Goal: Task Accomplishment & Management: Use online tool/utility

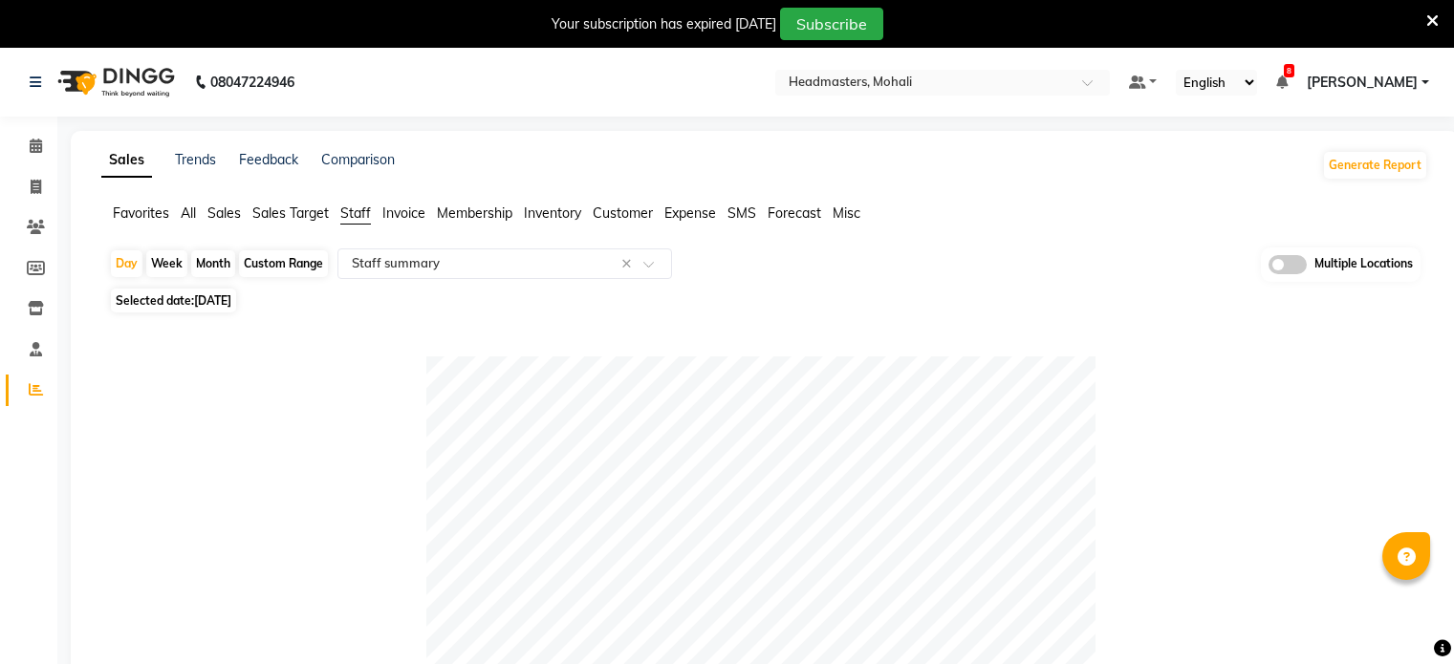
select select "full_report"
select select "csv"
select select "100"
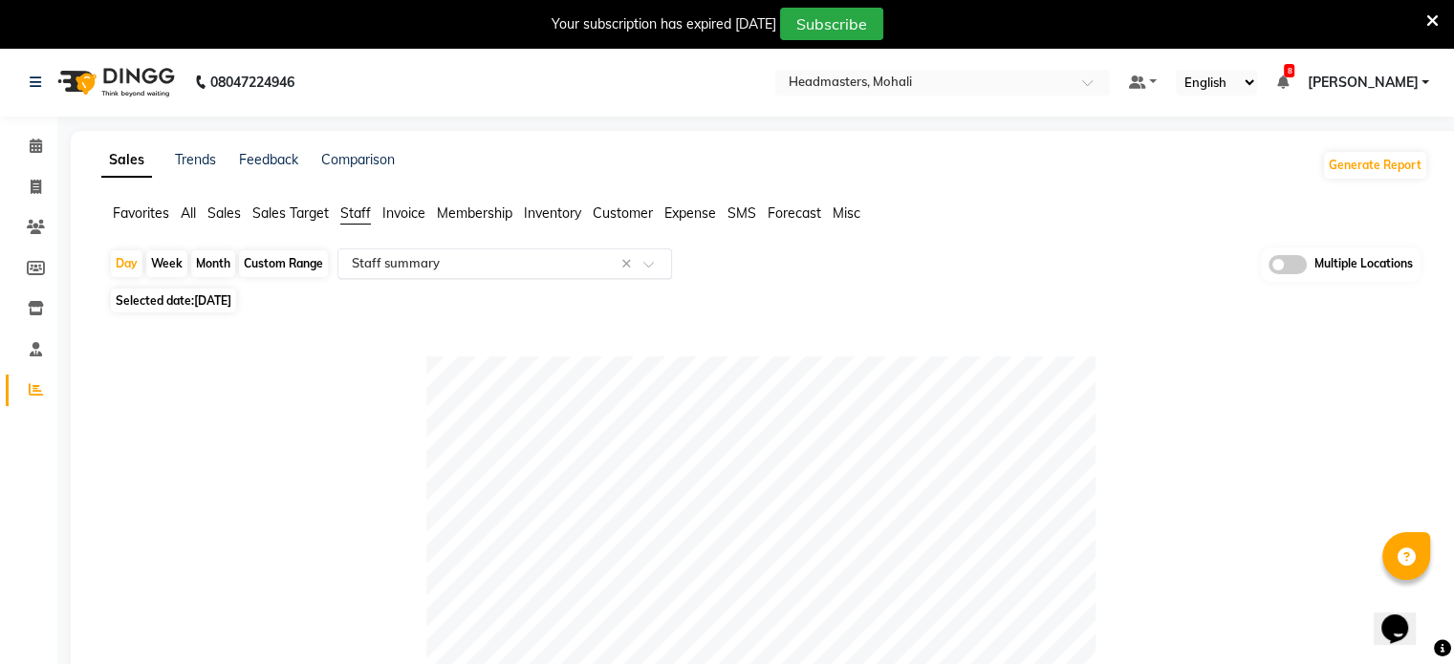
click at [456, 254] on input "text" at bounding box center [485, 263] width 275 height 19
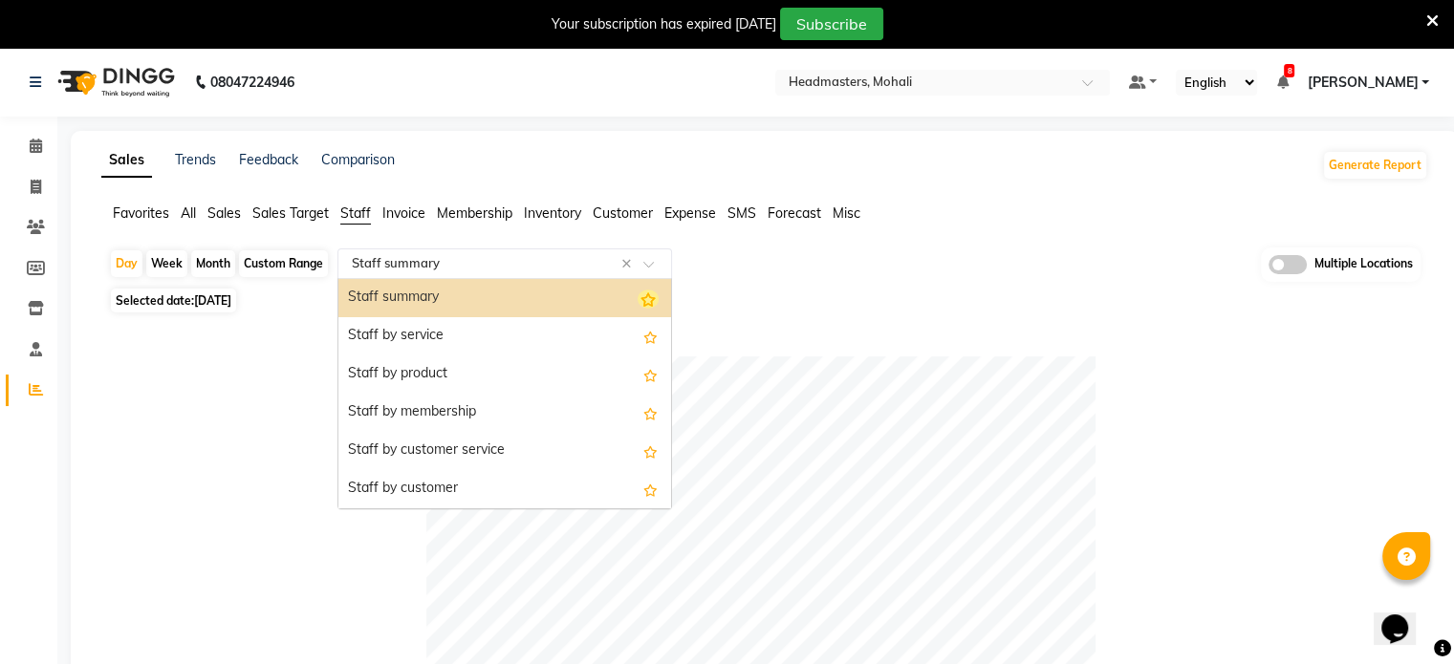
click at [638, 303] on icon "Options list" at bounding box center [647, 299] width 21 height 19
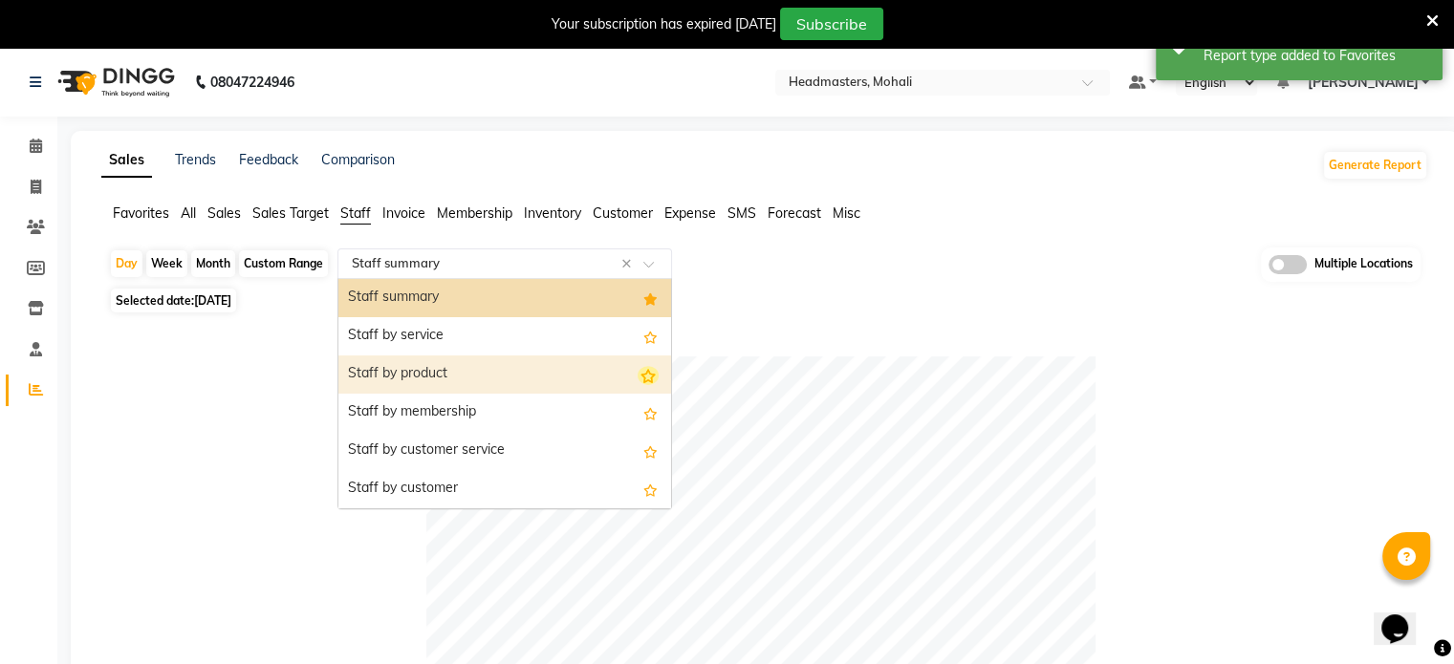
click at [637, 376] on icon "Options list" at bounding box center [647, 375] width 21 height 19
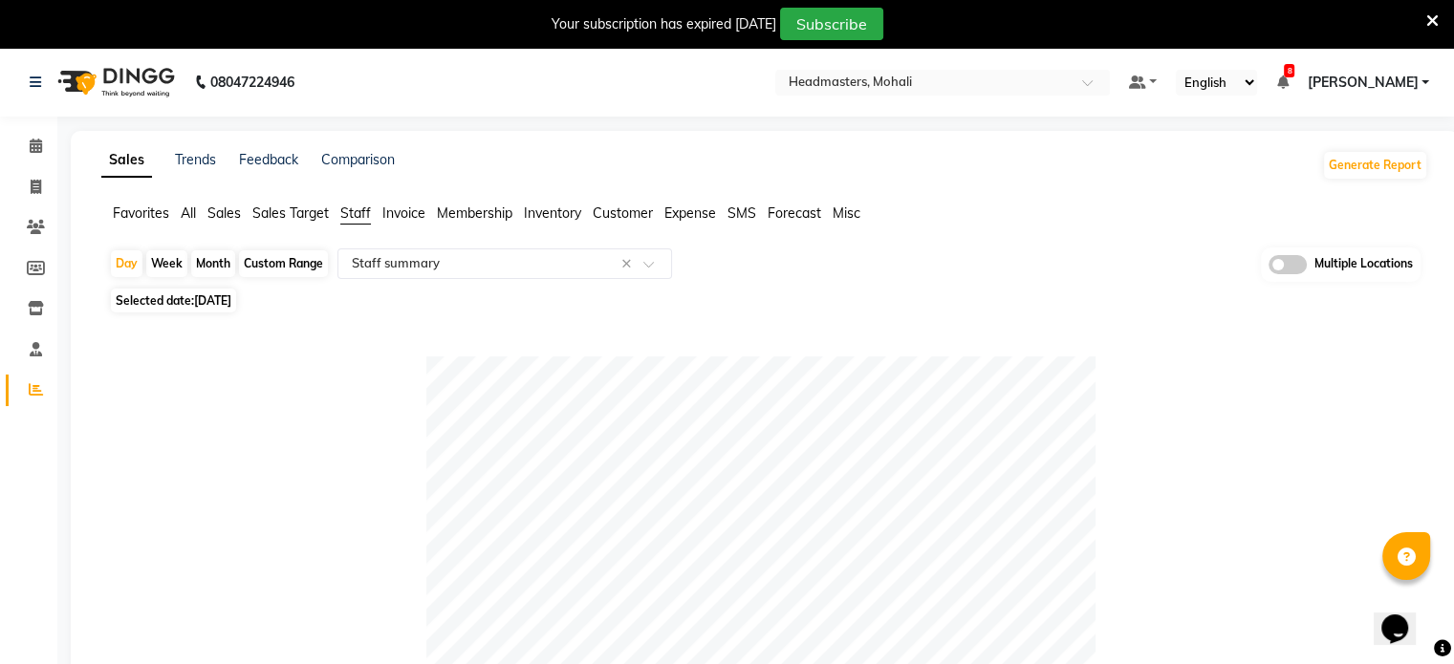
click at [134, 213] on span "Favorites" at bounding box center [141, 213] width 56 height 17
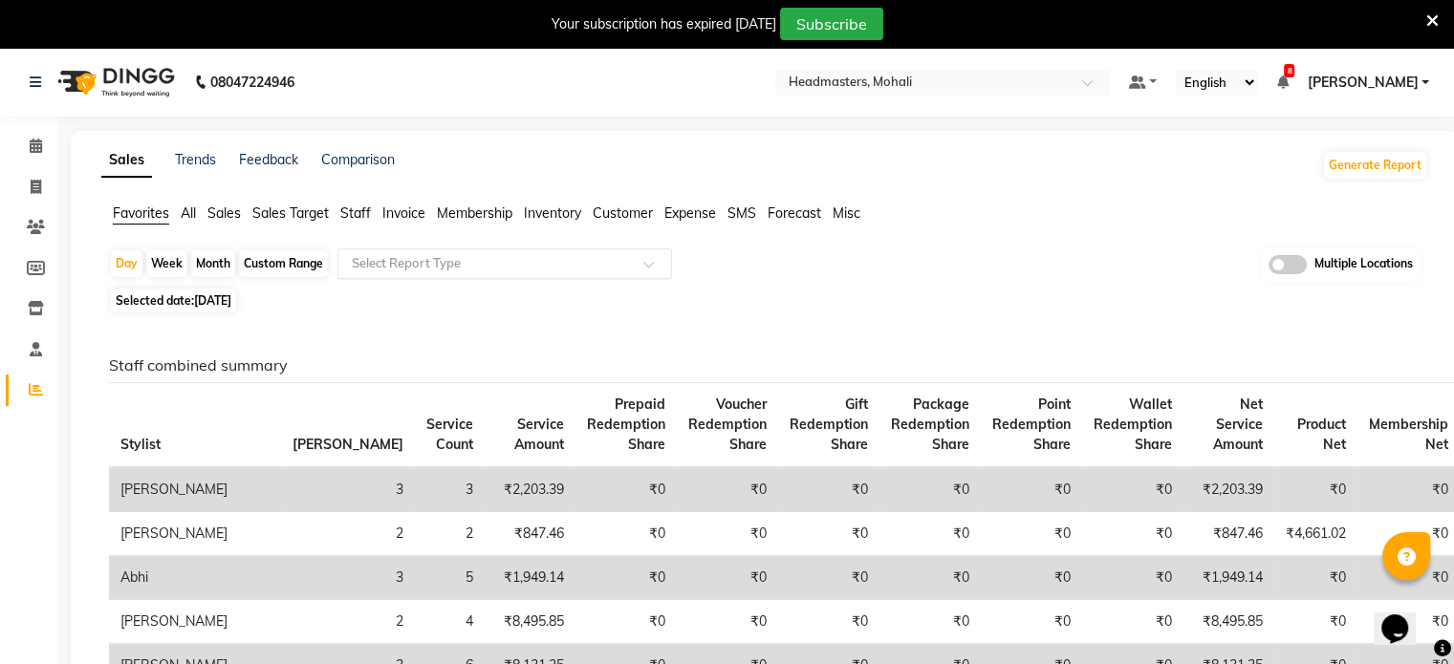
click at [438, 259] on input "text" at bounding box center [485, 263] width 275 height 19
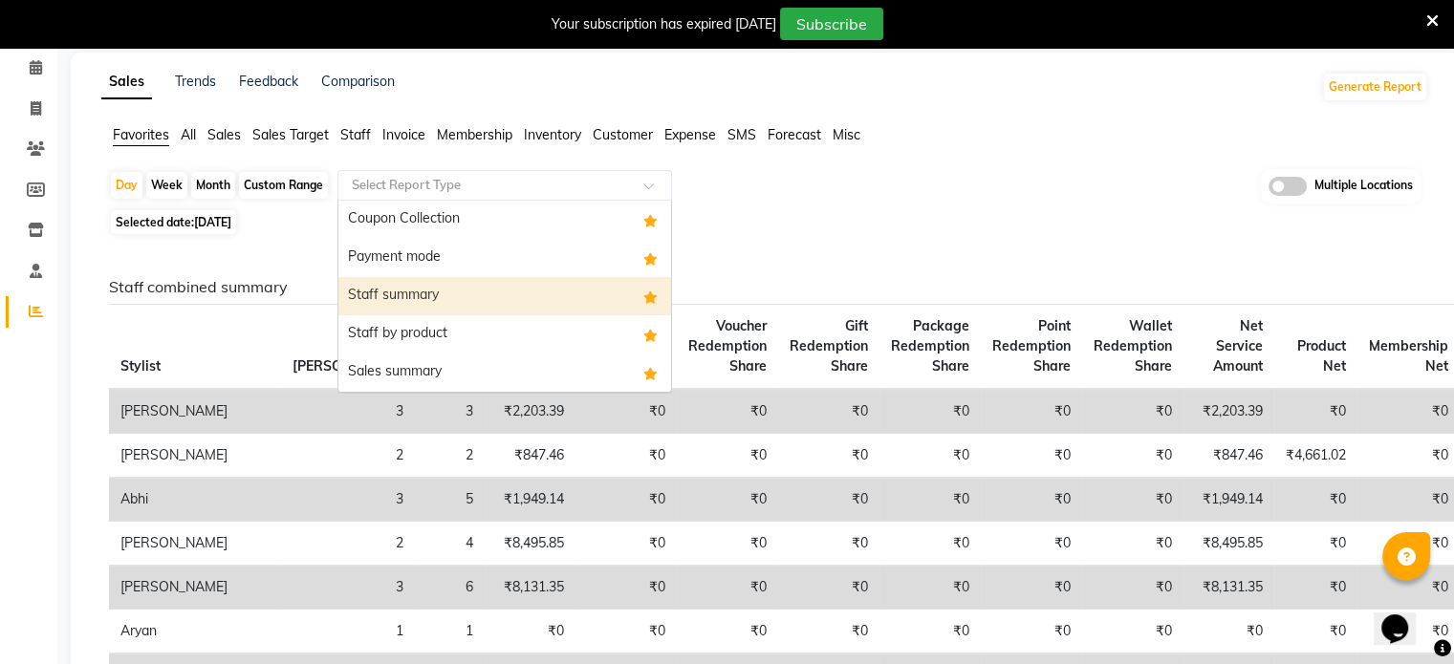
scroll to position [63, 0]
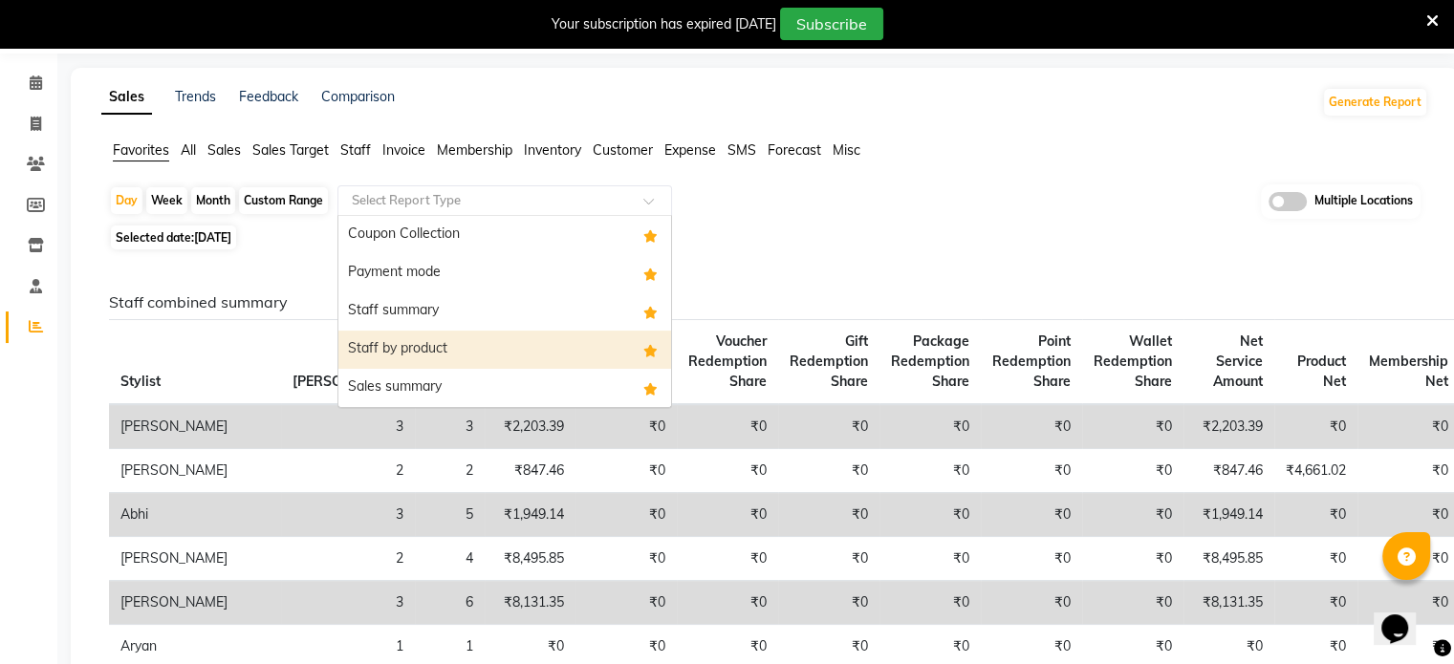
click at [547, 347] on div "Staff by product" at bounding box center [504, 350] width 333 height 38
select select "full_report"
select select "csv"
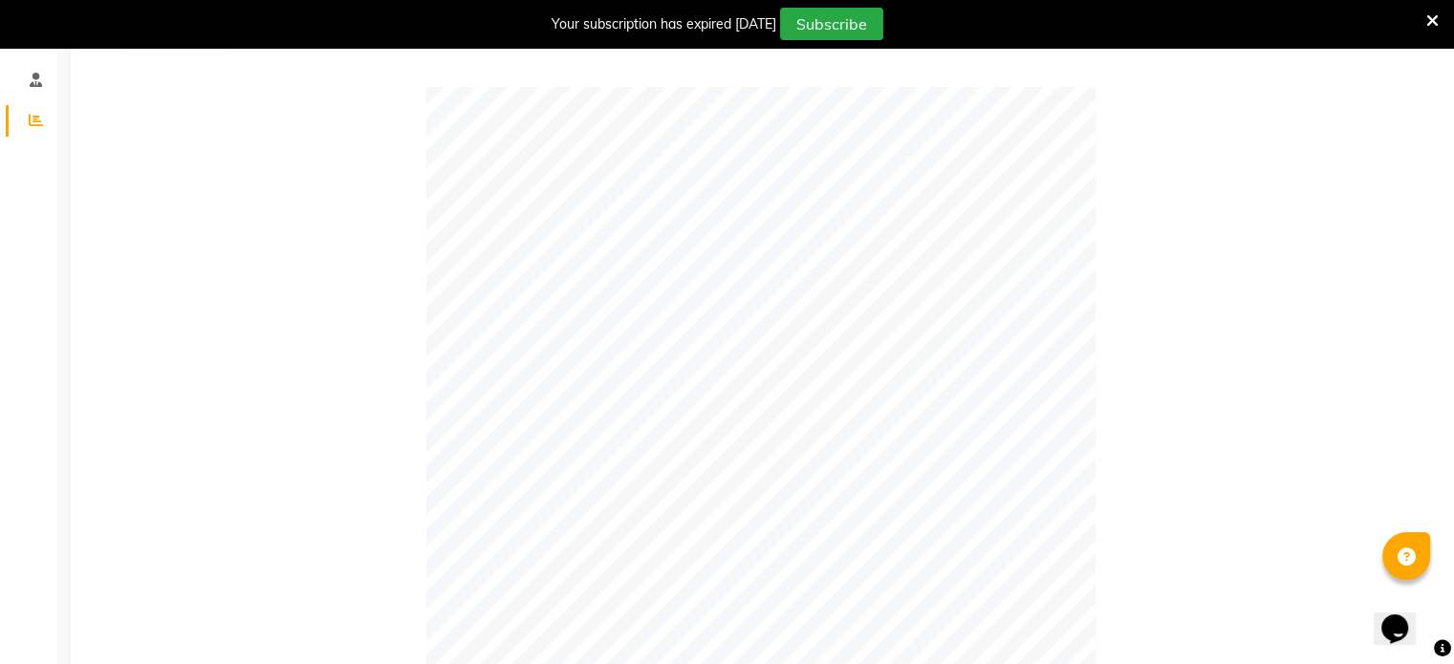
scroll to position [269, 0]
click at [1435, 18] on icon at bounding box center [1432, 20] width 12 height 17
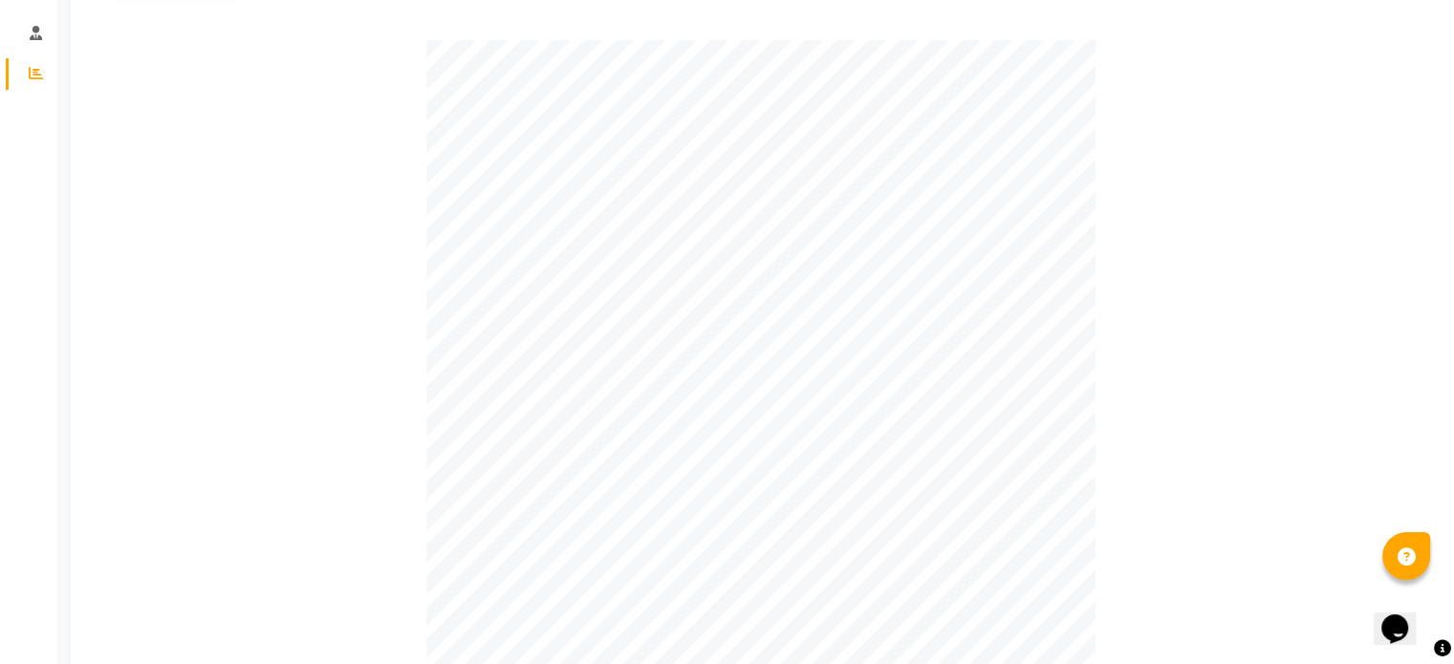
drag, startPoint x: 1414, startPoint y: 2, endPoint x: 1107, endPoint y: 47, distance: 311.0
click at [1107, 47] on div at bounding box center [760, 374] width 1303 height 669
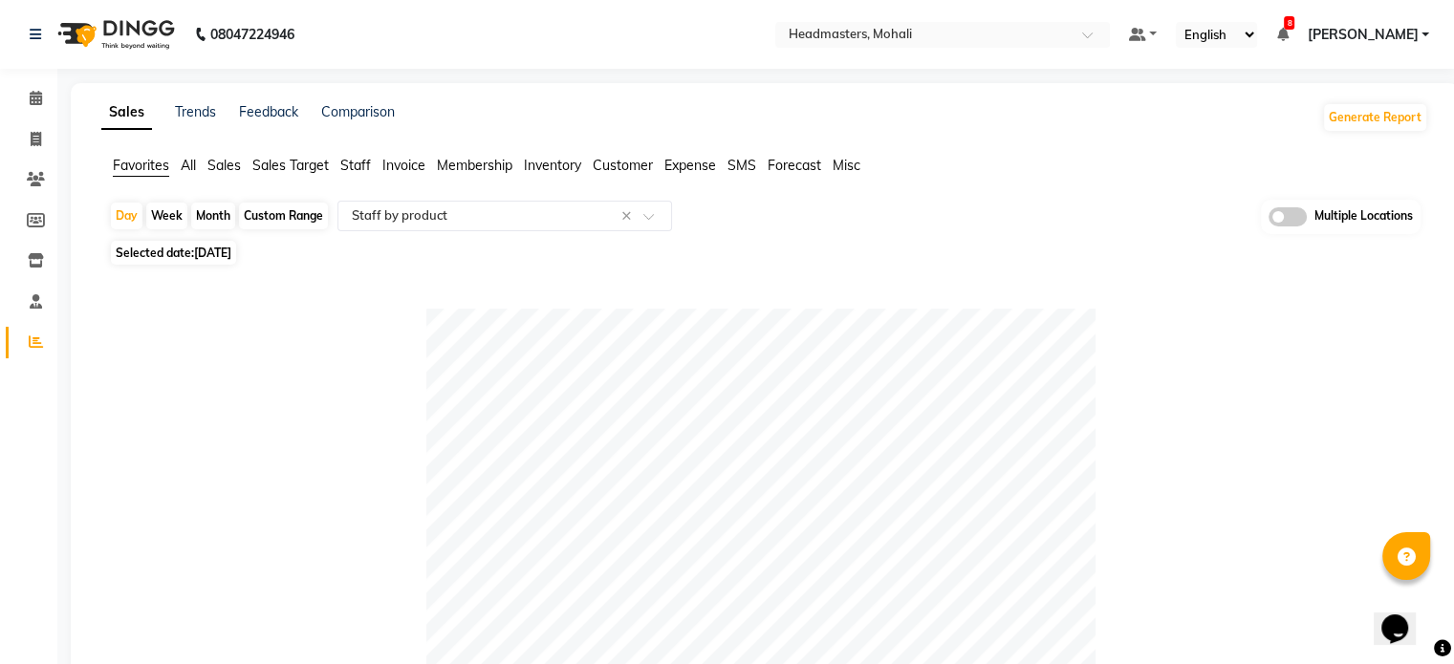
click at [159, 166] on span "Favorites" at bounding box center [141, 165] width 56 height 17
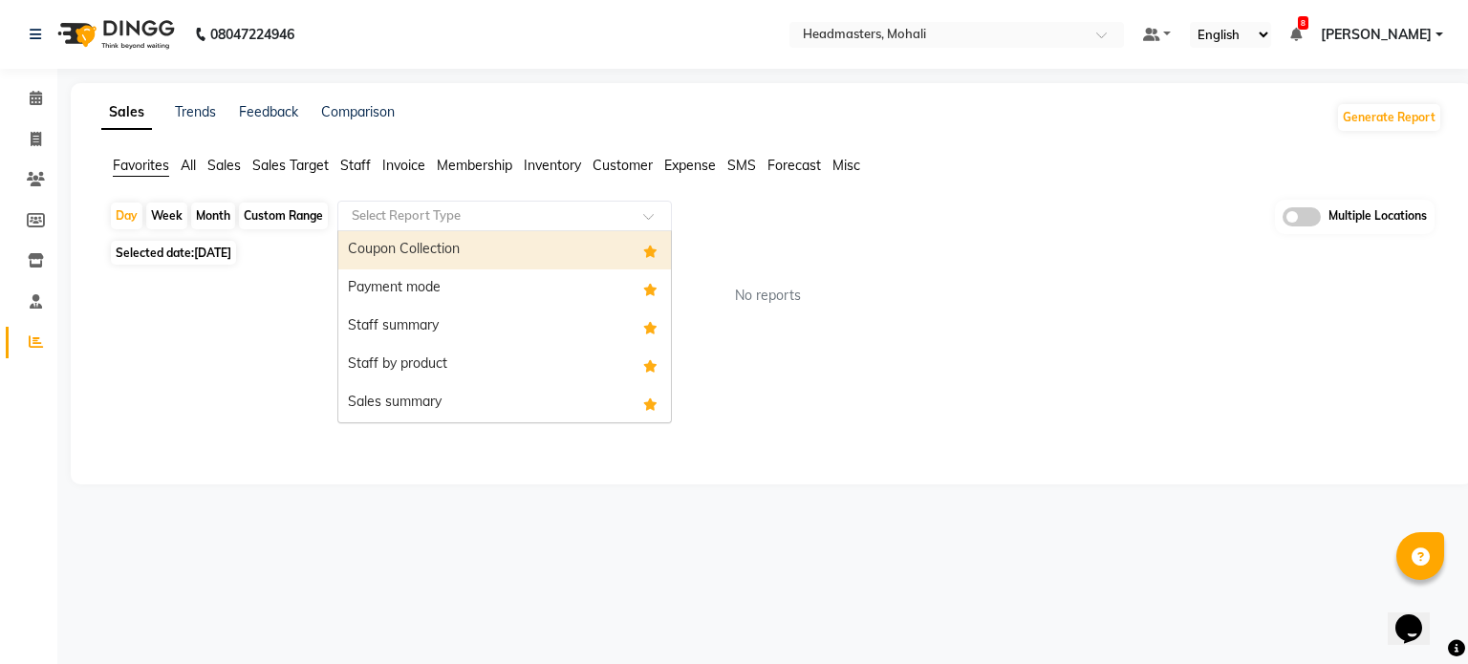
click at [477, 214] on input "text" at bounding box center [485, 215] width 275 height 19
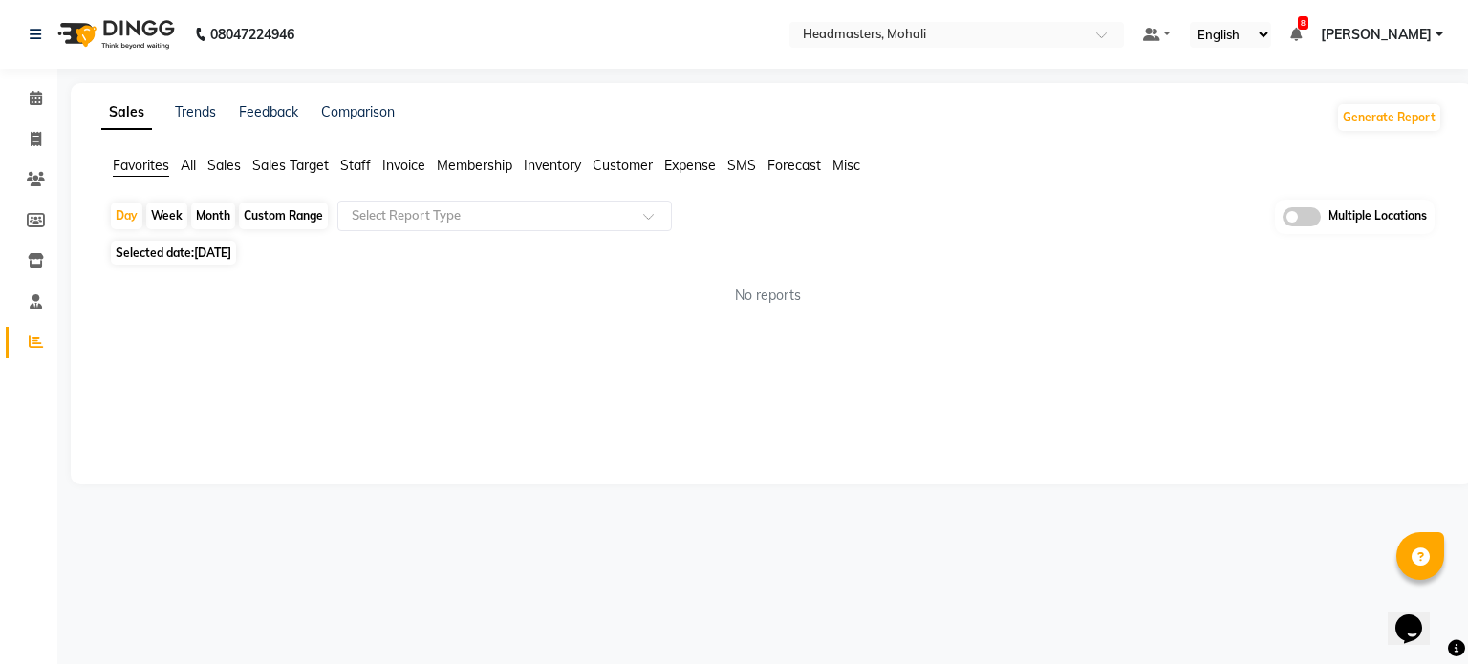
click at [355, 160] on span "Staff" at bounding box center [355, 165] width 31 height 17
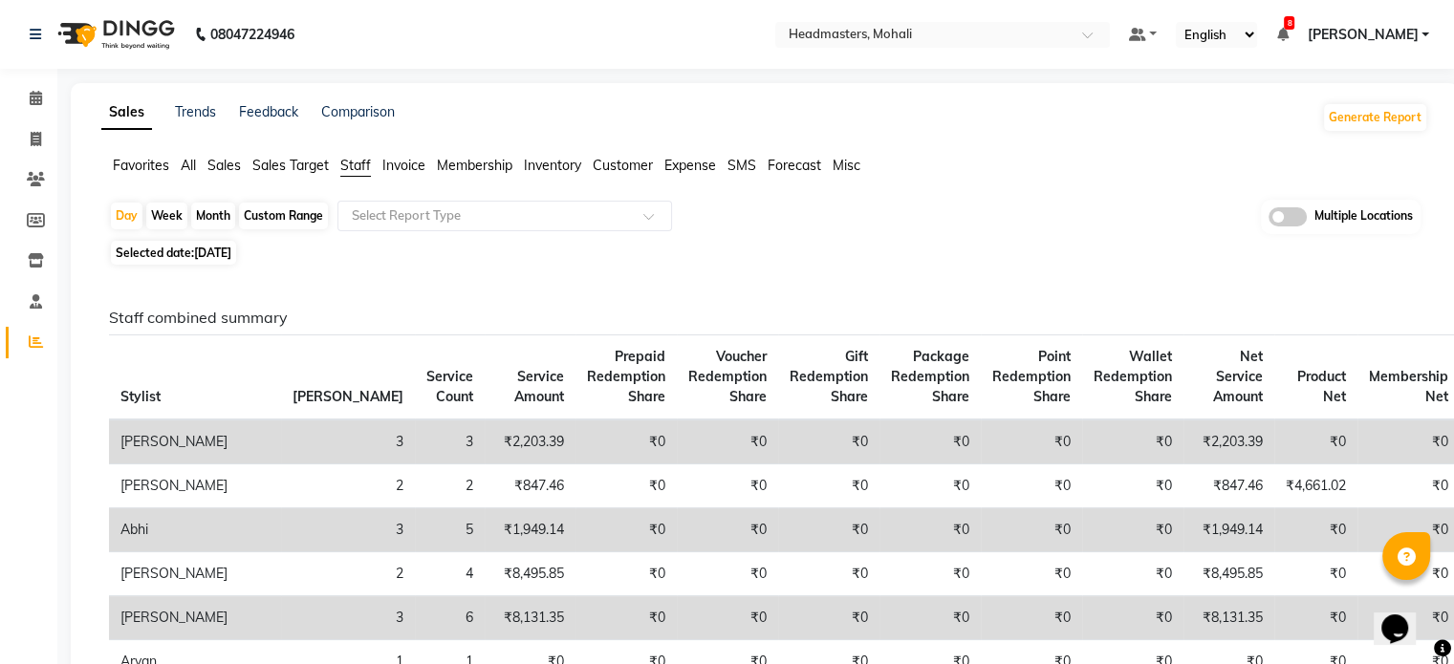
click at [183, 249] on span "Selected date: 30-08-2025" at bounding box center [173, 253] width 125 height 24
select select "8"
select select "2025"
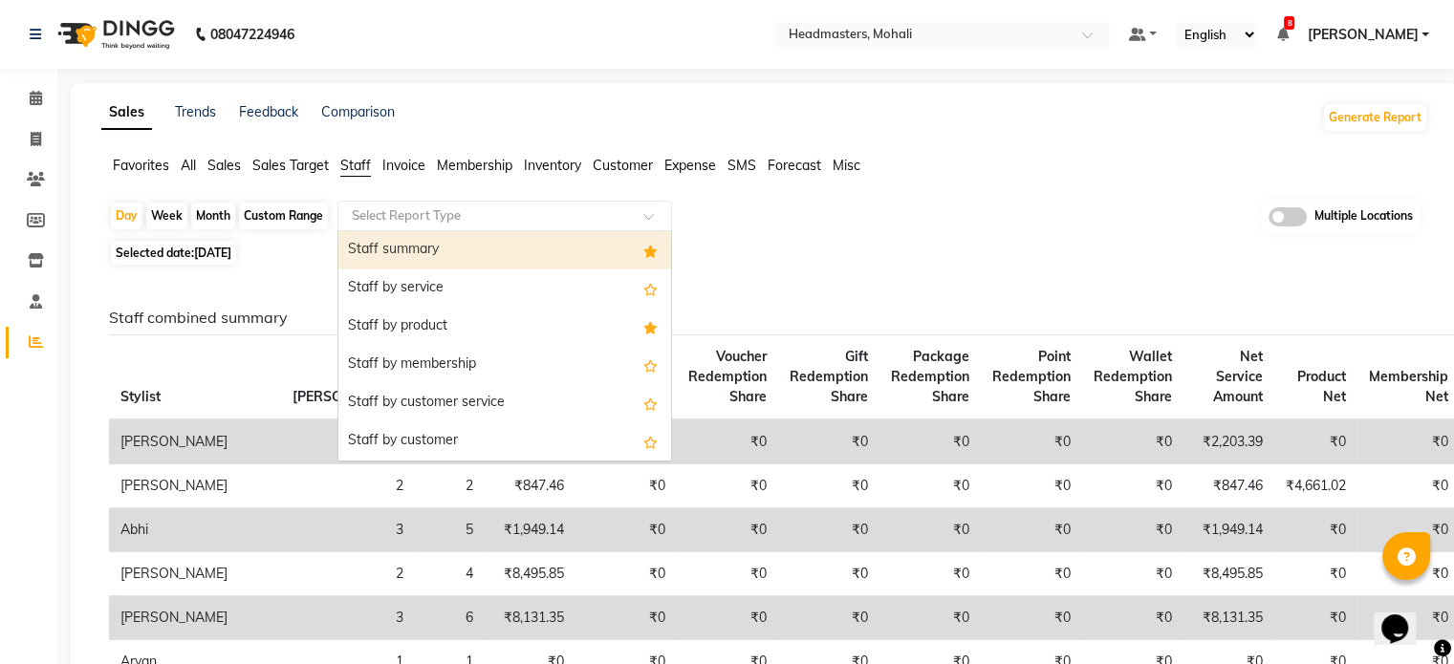
click at [470, 206] on input "text" at bounding box center [485, 215] width 275 height 19
click at [454, 265] on div "Staff summary" at bounding box center [504, 250] width 333 height 38
select select "full_report"
select select "csv"
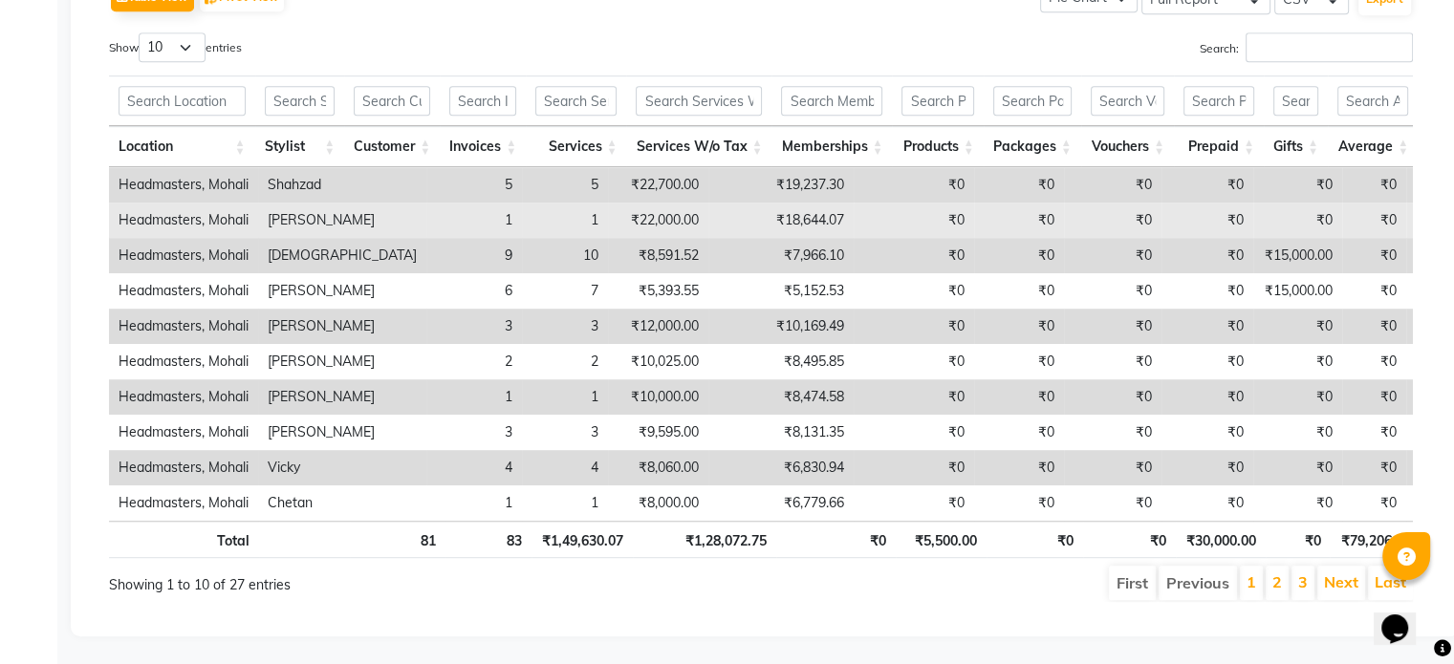
scroll to position [1001, 0]
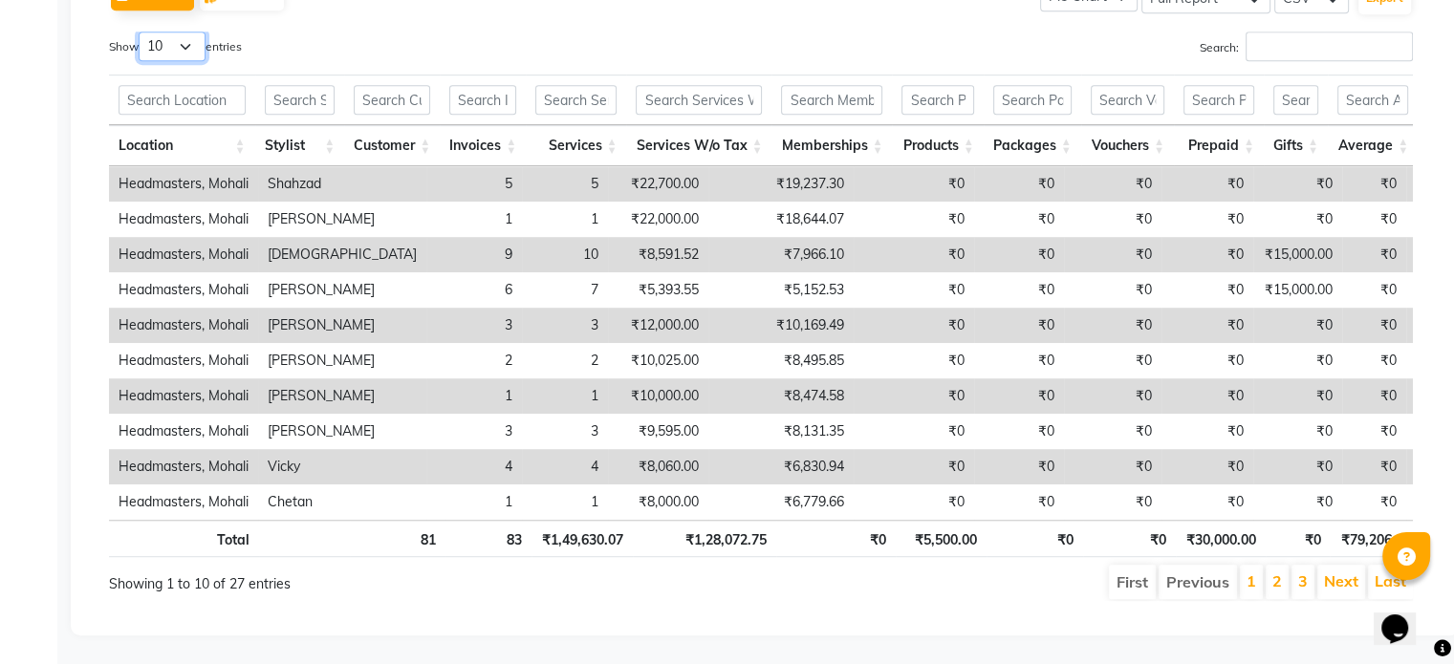
click at [192, 56] on select "10 25 50 100" at bounding box center [172, 47] width 67 height 30
select select "100"
click at [141, 32] on select "10 25 50 100" at bounding box center [172, 47] width 67 height 30
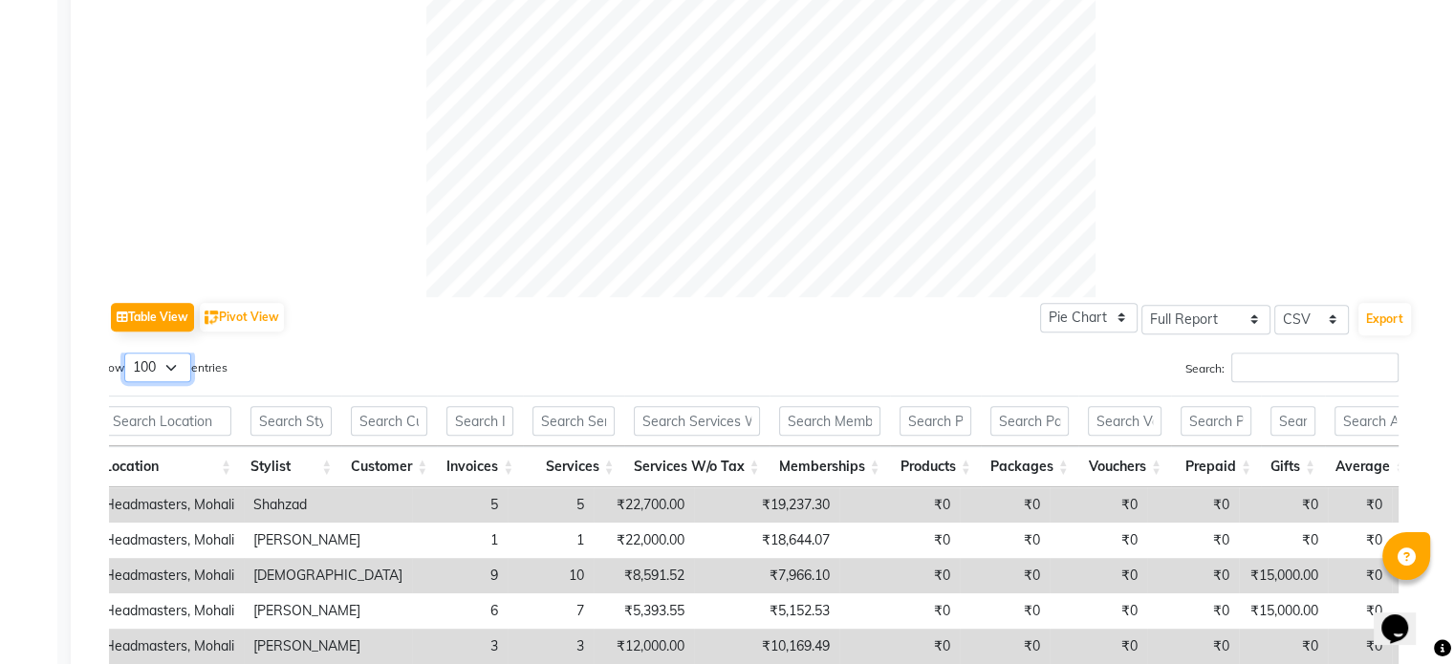
scroll to position [684, 0]
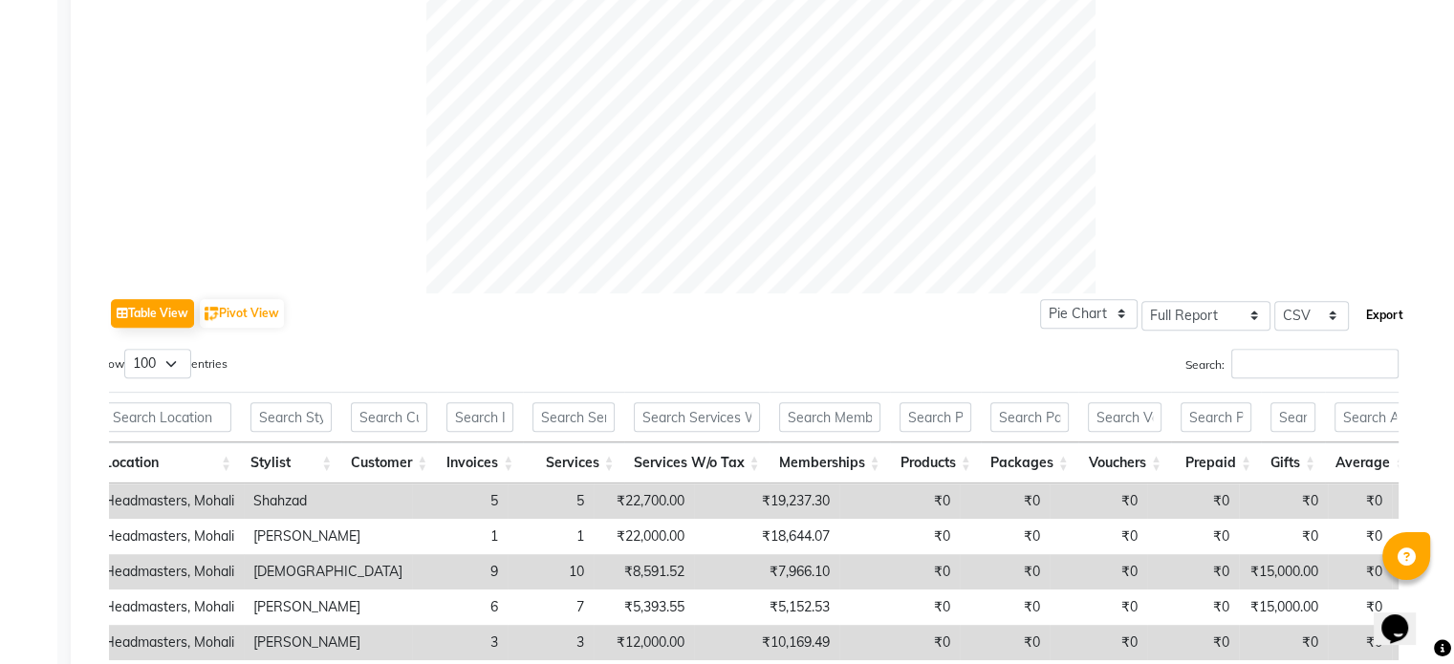
click at [1393, 322] on button "Export" at bounding box center [1384, 315] width 53 height 32
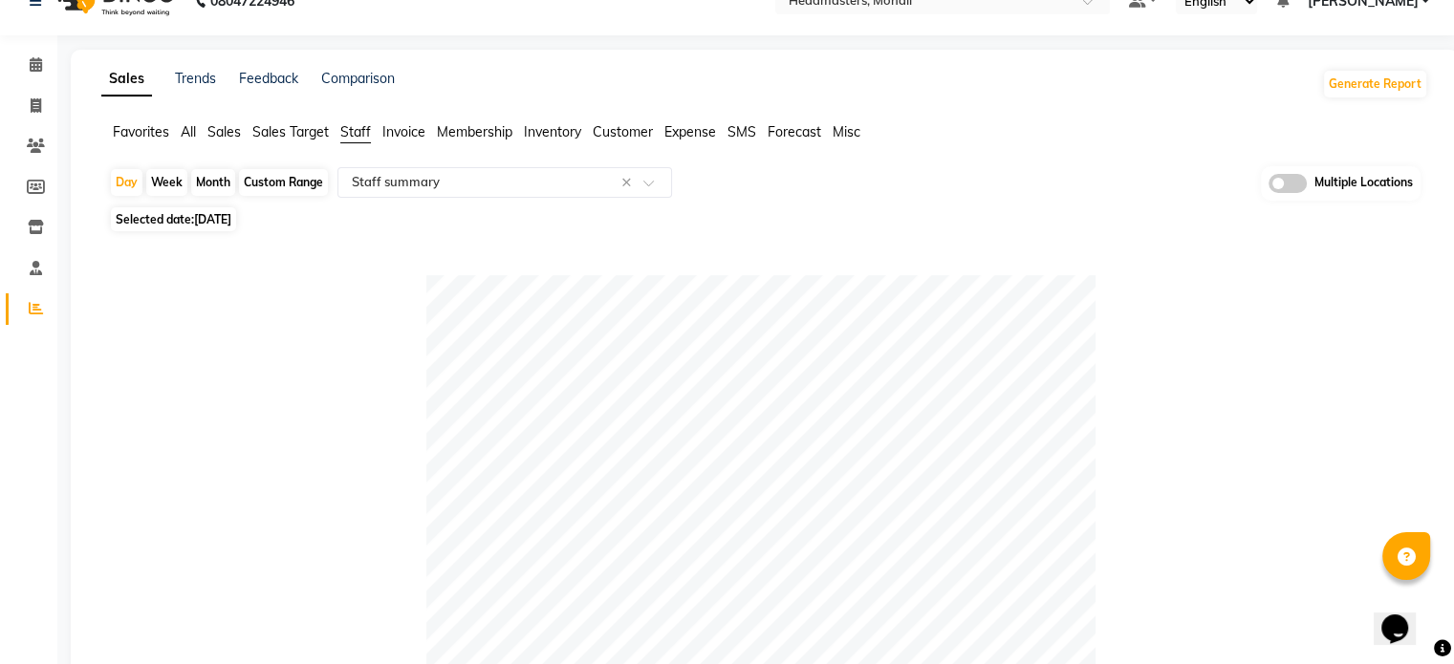
scroll to position [19, 0]
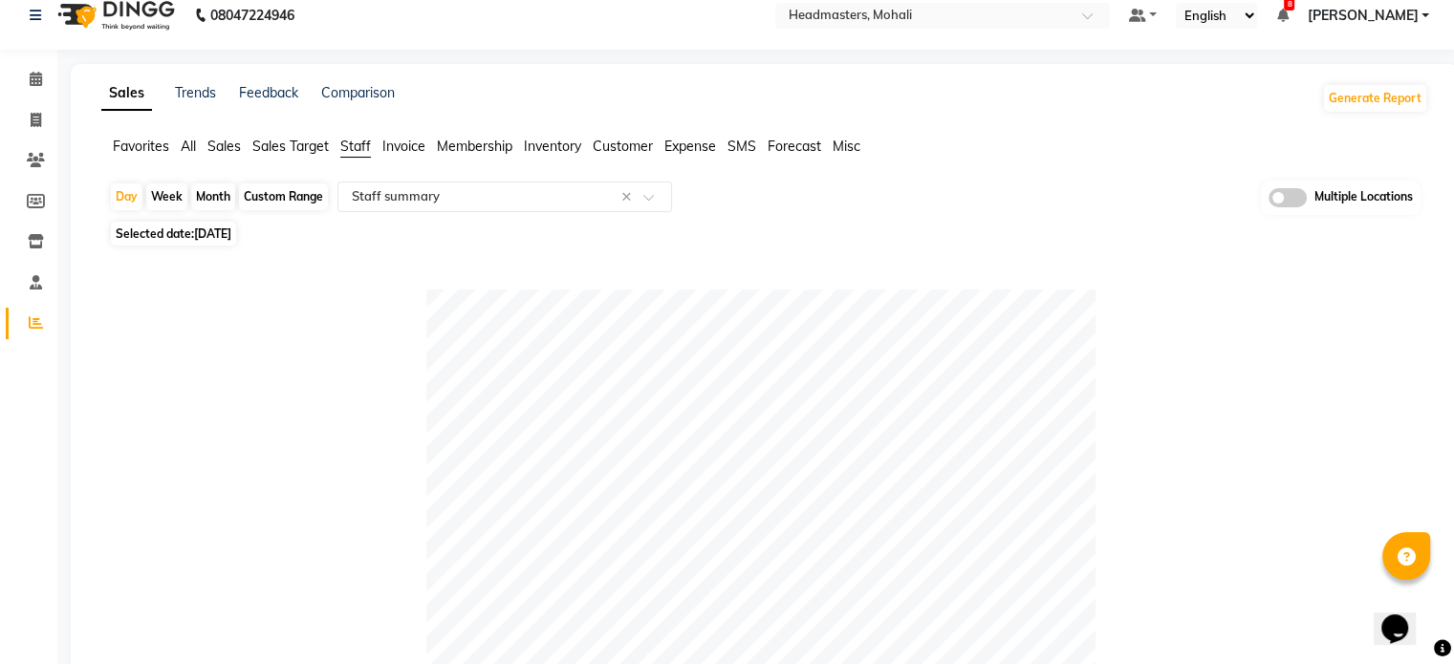
click at [231, 232] on span "[DATE]" at bounding box center [212, 233] width 37 height 14
select select "8"
select select "2025"
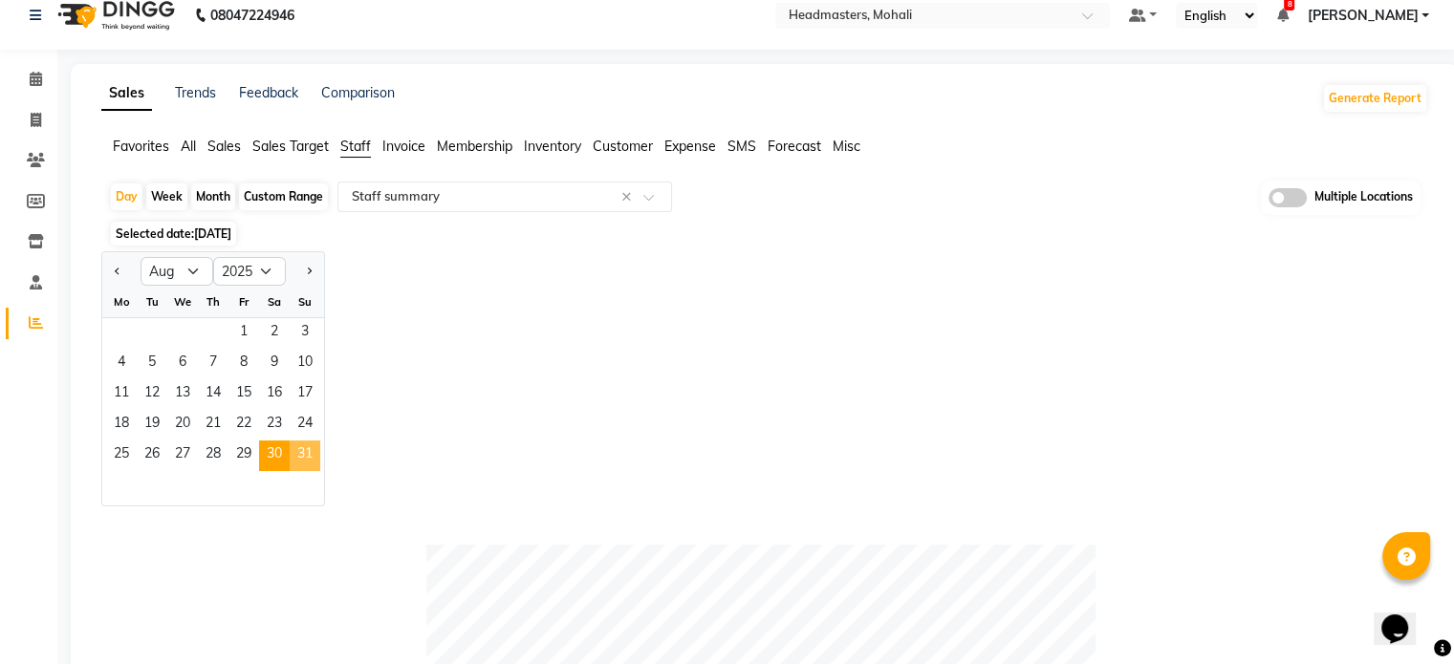
click at [310, 454] on span "31" at bounding box center [305, 456] width 31 height 31
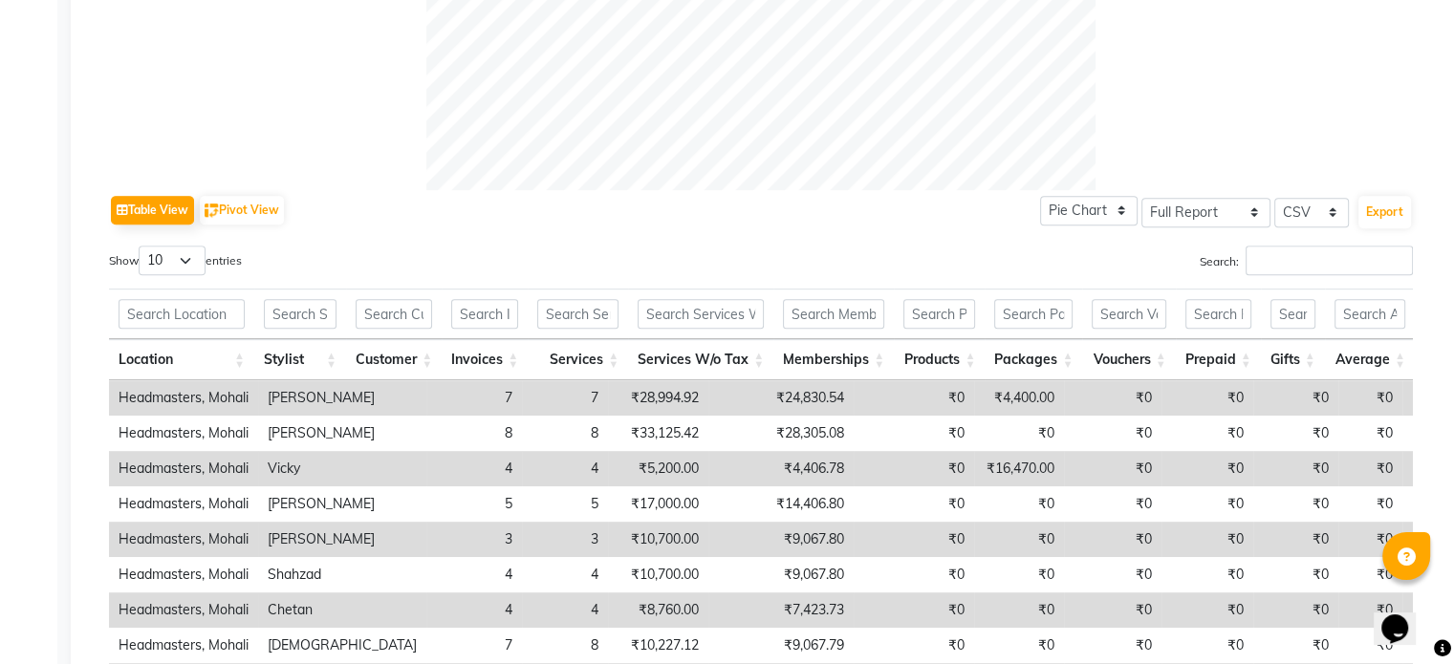
scroll to position [784, 0]
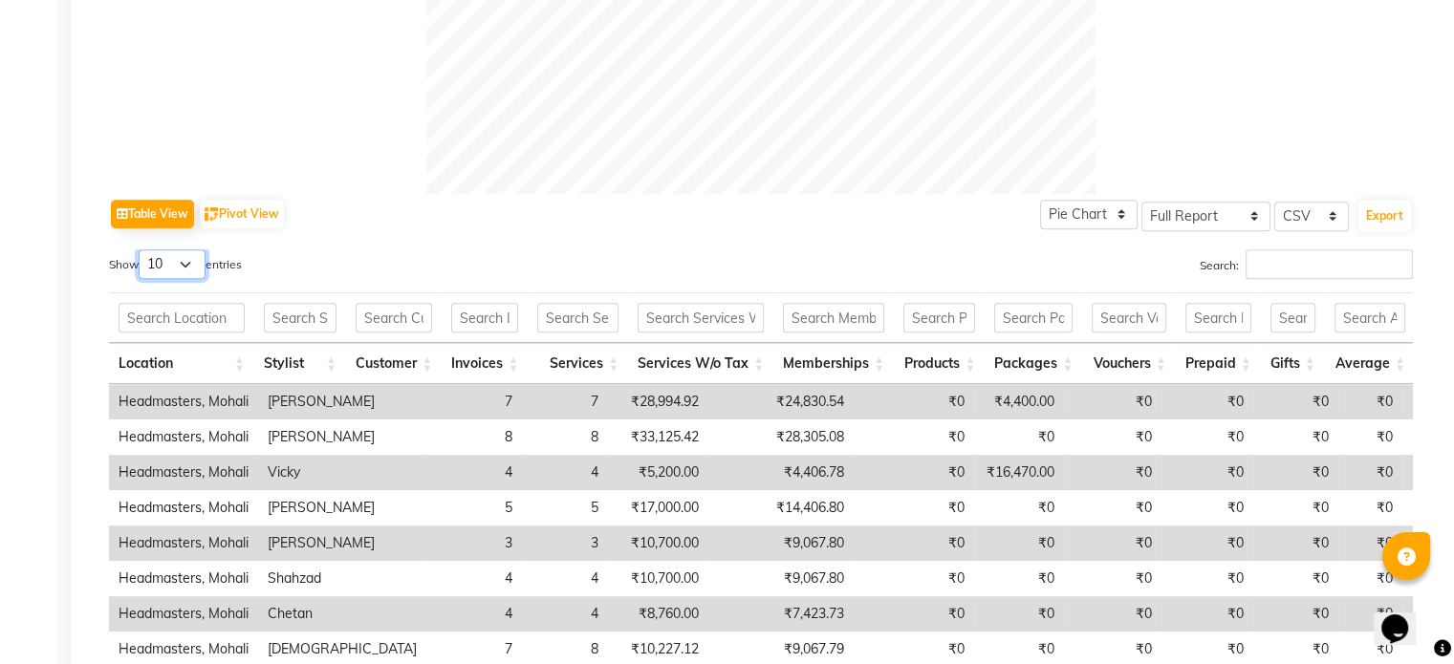
click at [198, 258] on select "10 25 50 100" at bounding box center [172, 264] width 67 height 30
select select "100"
click at [141, 249] on select "10 25 50 100" at bounding box center [172, 264] width 67 height 30
click at [575, 214] on div "Table View Pivot View Pie Chart Bar Chart Select Full Report Filtered Report Se…" at bounding box center [760, 214] width 1303 height 40
click at [1384, 210] on button "Export" at bounding box center [1384, 216] width 53 height 32
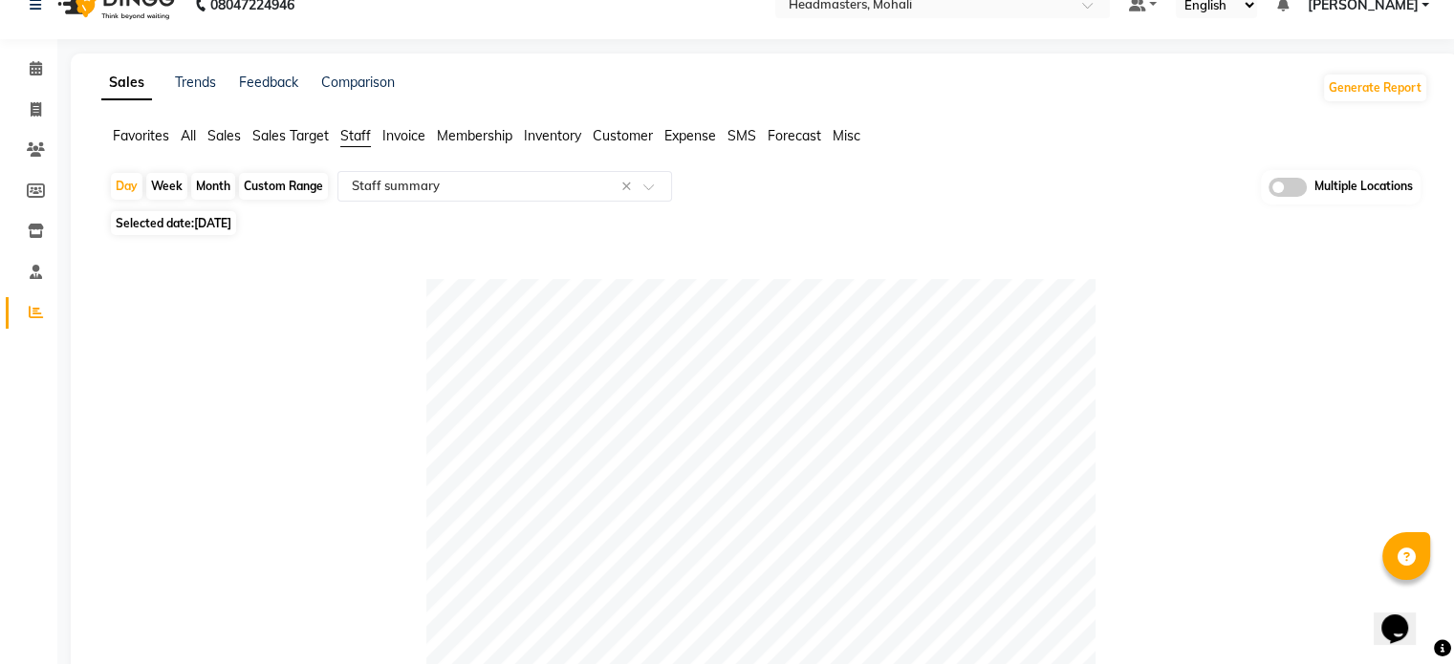
scroll to position [0, 0]
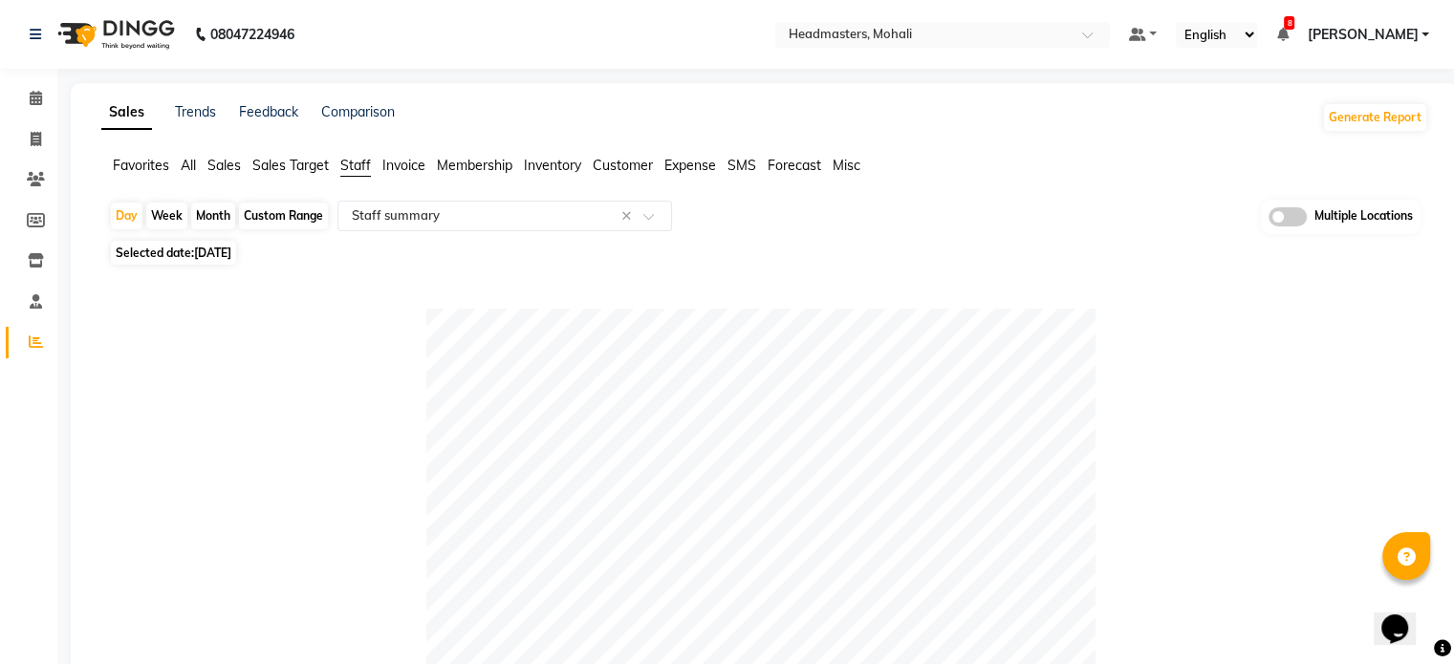
click at [156, 173] on span "Favorites" at bounding box center [141, 165] width 56 height 17
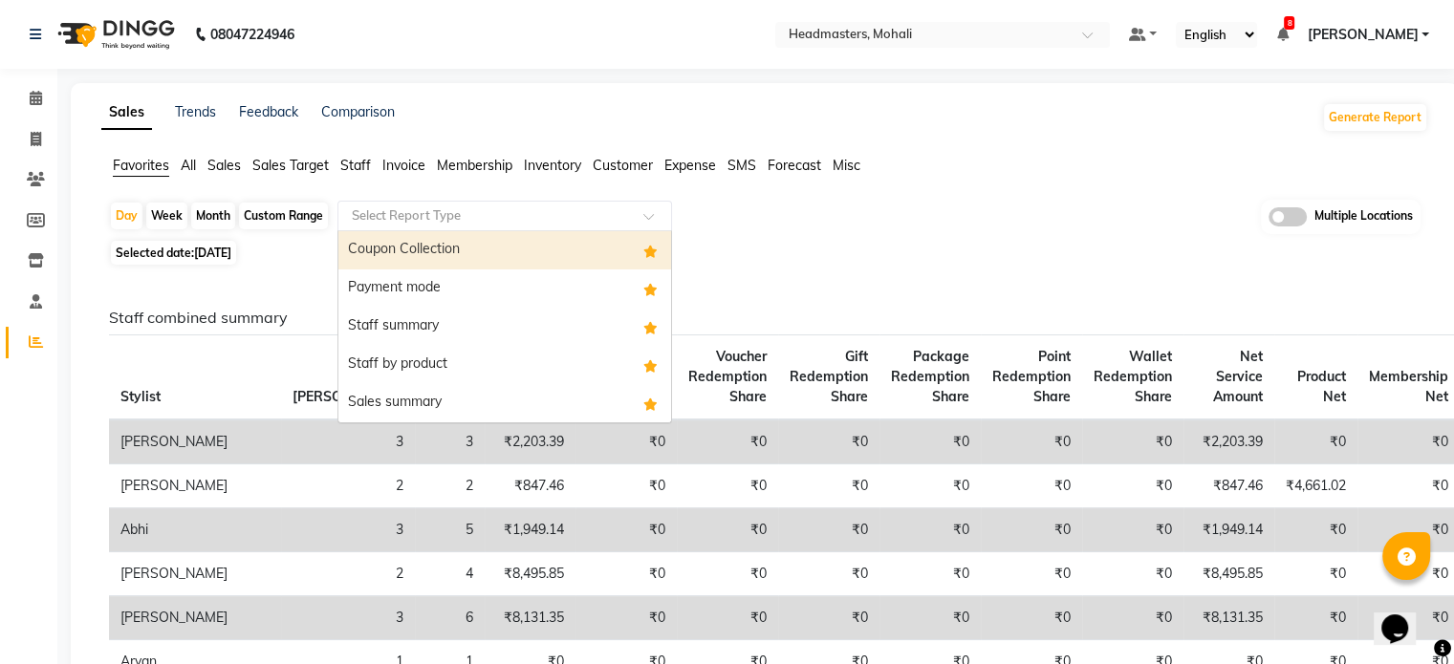
click at [354, 214] on input "text" at bounding box center [485, 215] width 275 height 19
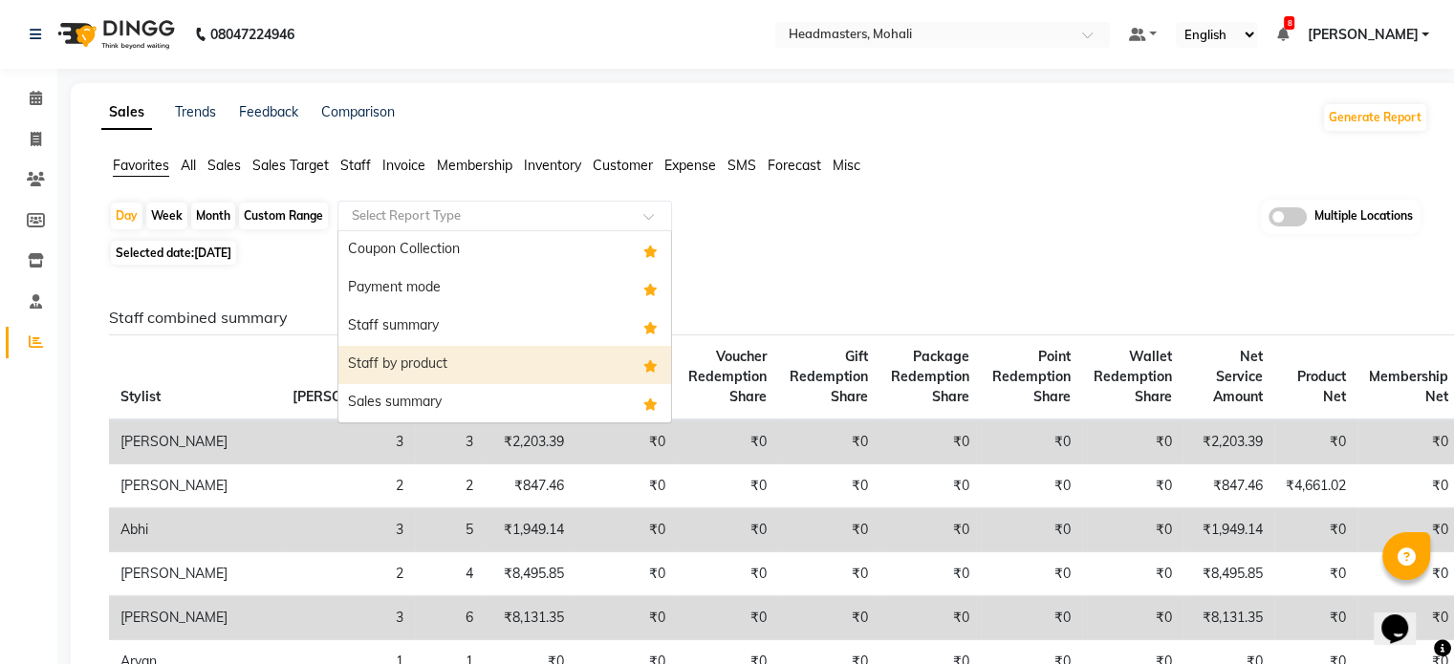
click at [466, 366] on div "Staff by product" at bounding box center [504, 365] width 333 height 38
select select "full_report"
select select "csv"
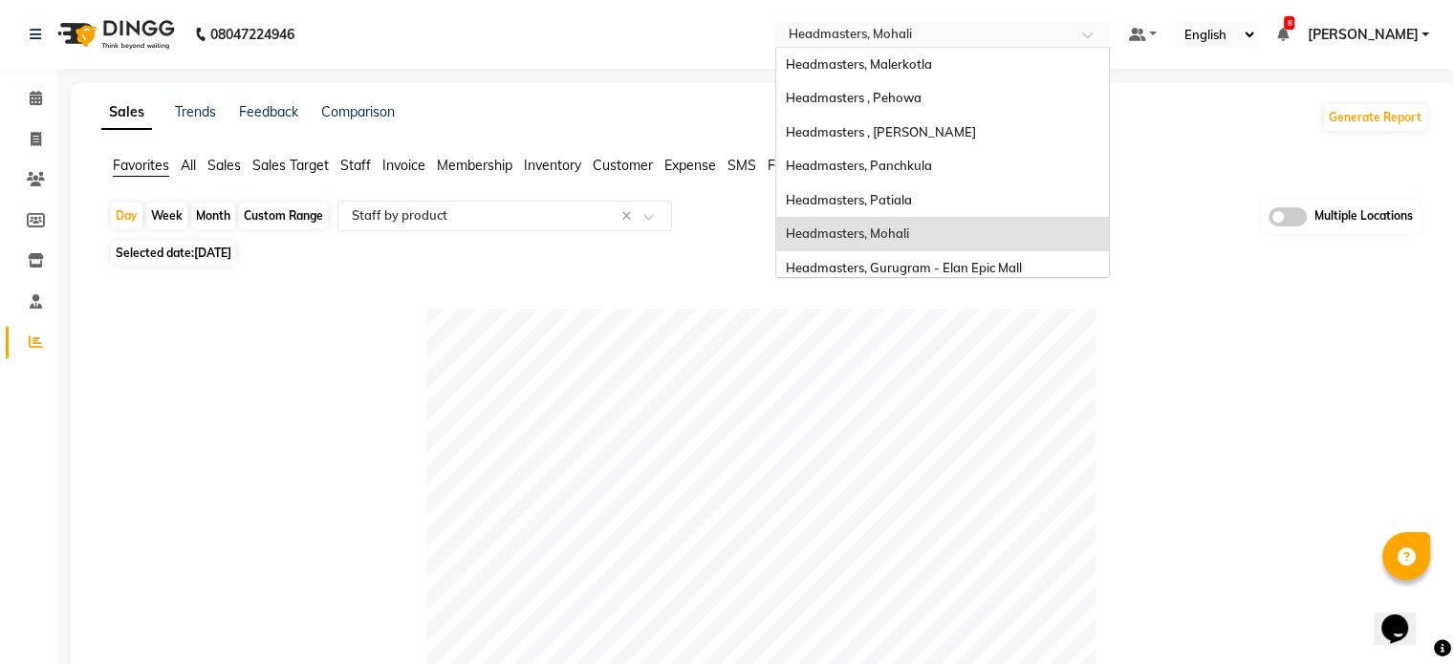
click at [1012, 24] on div "Select Location × Headmasters, Mohali" at bounding box center [942, 35] width 334 height 26
click at [1034, 133] on div "Headmasters , [PERSON_NAME]" at bounding box center [942, 133] width 333 height 34
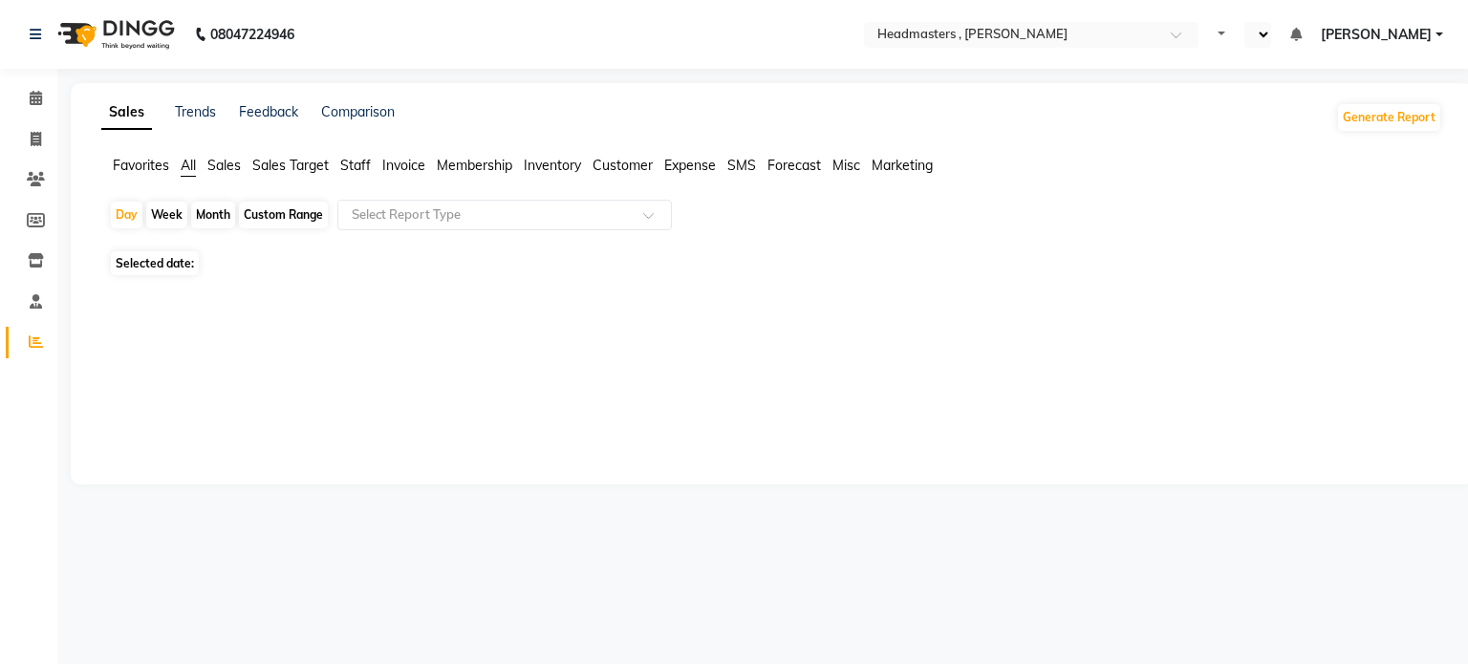
select select "en"
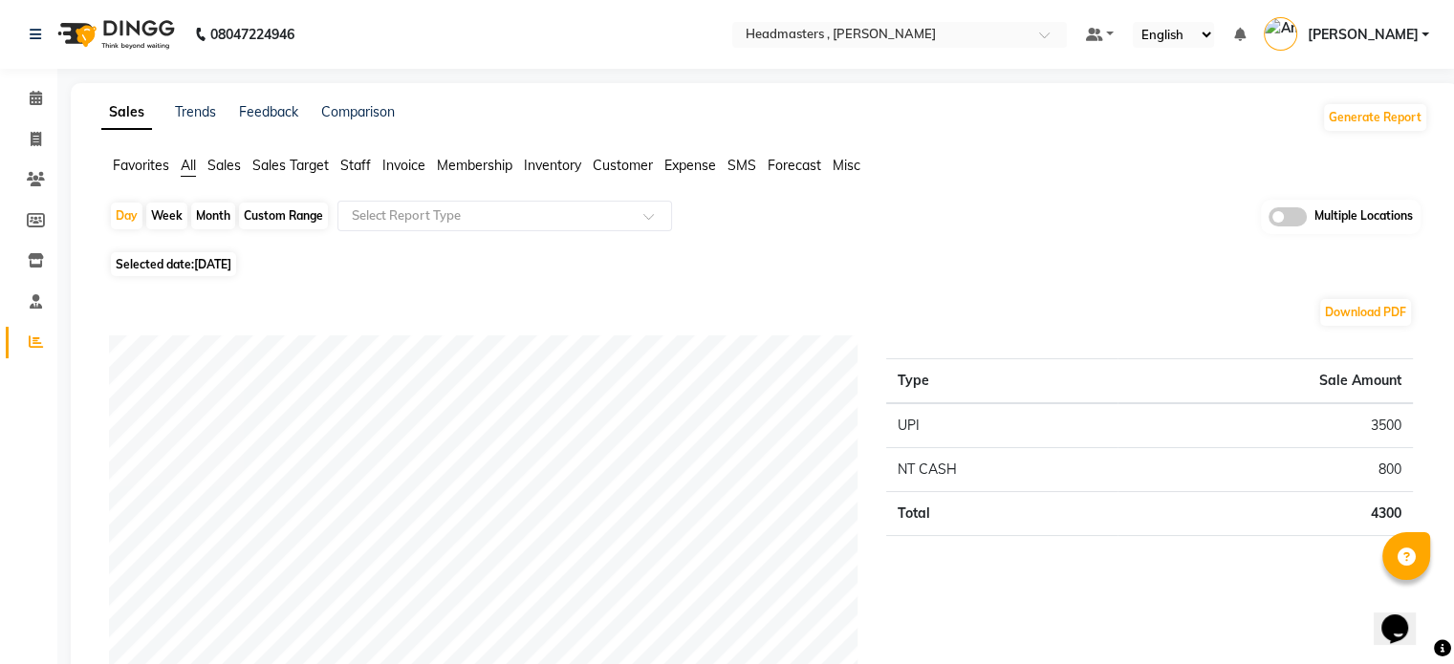
drag, startPoint x: 214, startPoint y: 165, endPoint x: 205, endPoint y: 218, distance: 53.4
click at [214, 164] on span "Sales" at bounding box center [223, 165] width 33 height 17
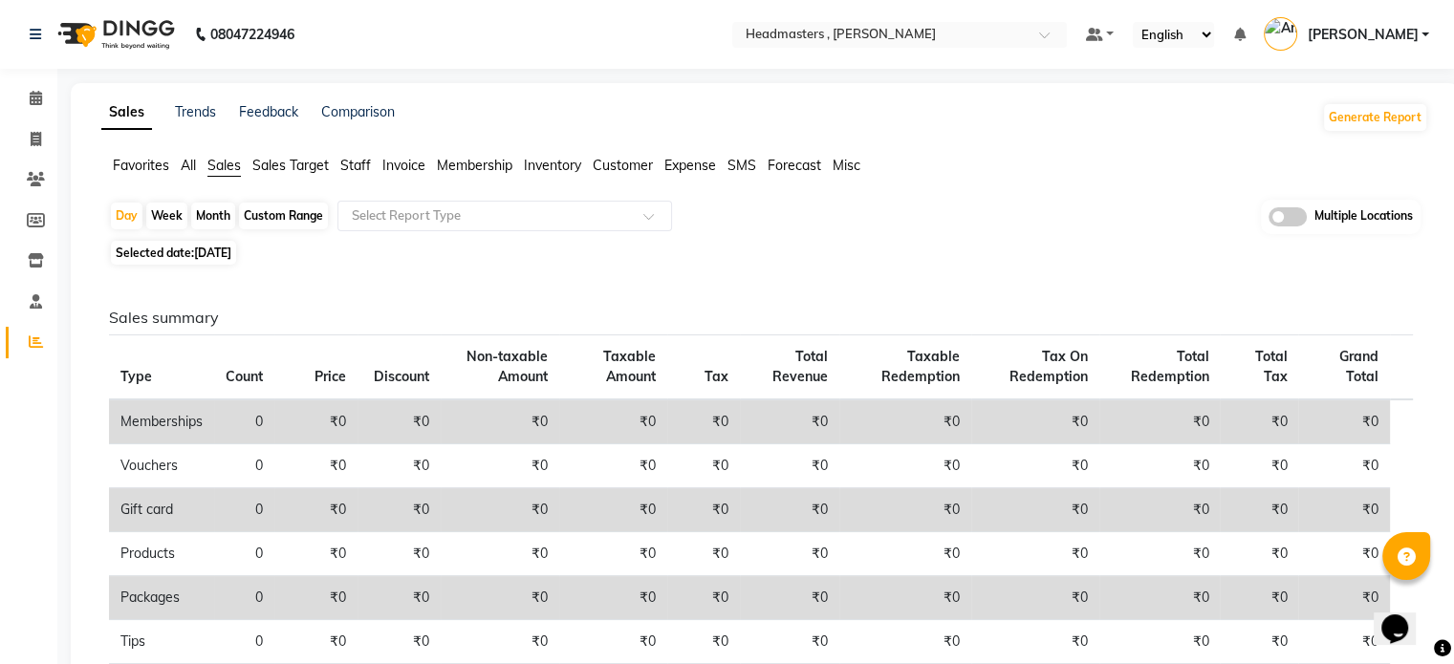
click at [187, 252] on span "Selected date: [DATE]" at bounding box center [173, 253] width 125 height 24
select select "9"
select select "2025"
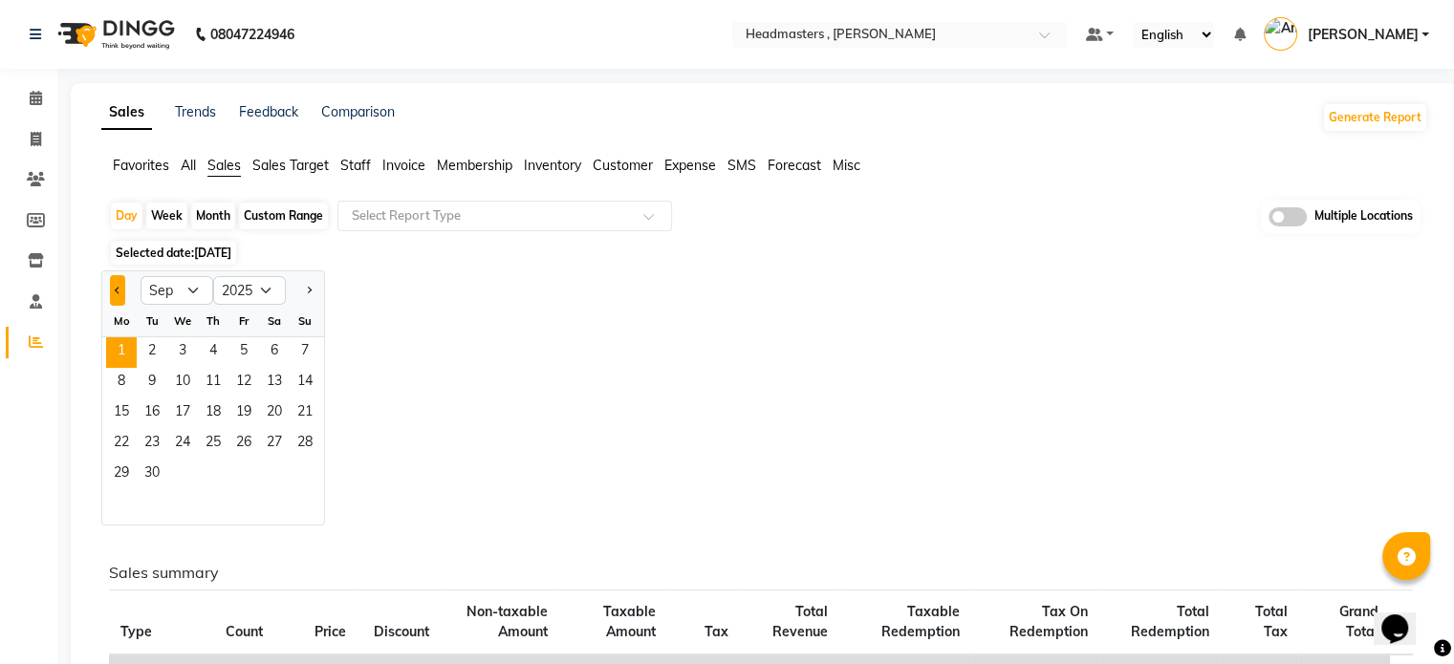
click at [114, 283] on button "Previous month" at bounding box center [117, 290] width 15 height 31
select select "8"
click at [311, 468] on span "31" at bounding box center [305, 475] width 31 height 31
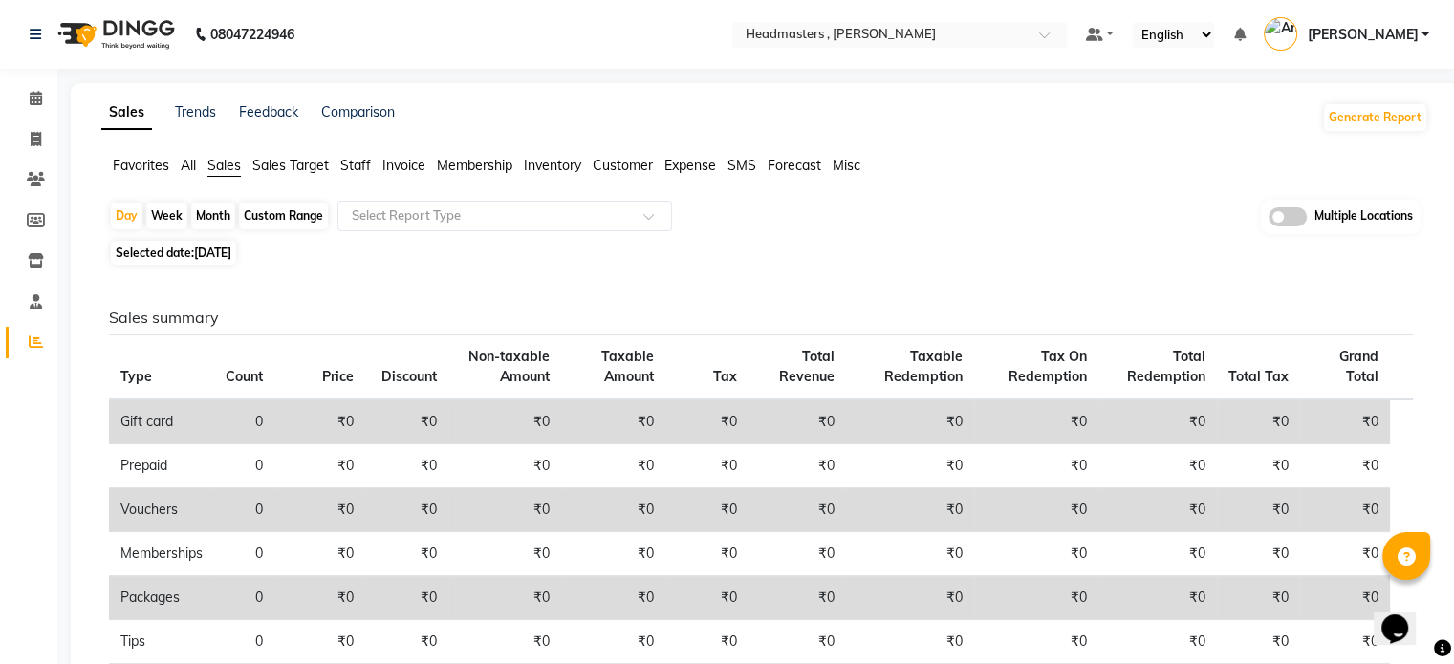
click at [236, 264] on span "Selected date: [DATE]" at bounding box center [173, 253] width 125 height 24
select select "8"
select select "2025"
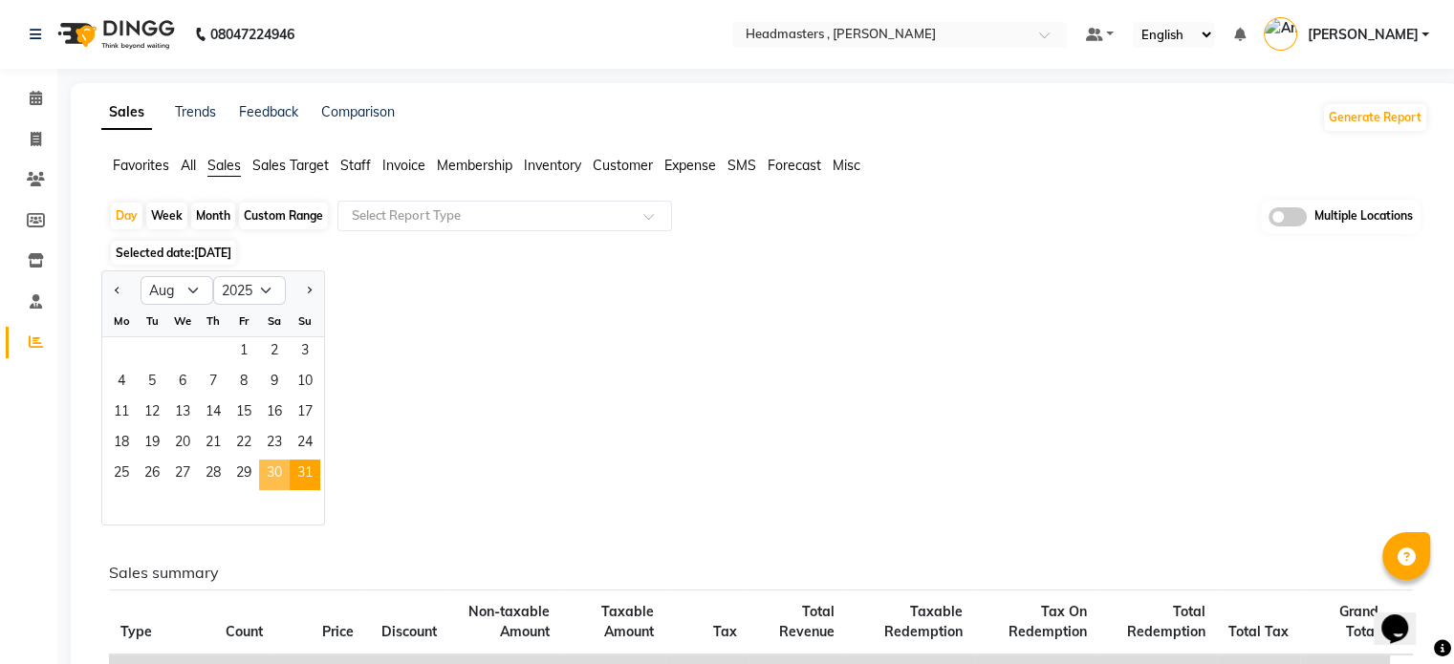
click at [264, 477] on span "30" at bounding box center [274, 475] width 31 height 31
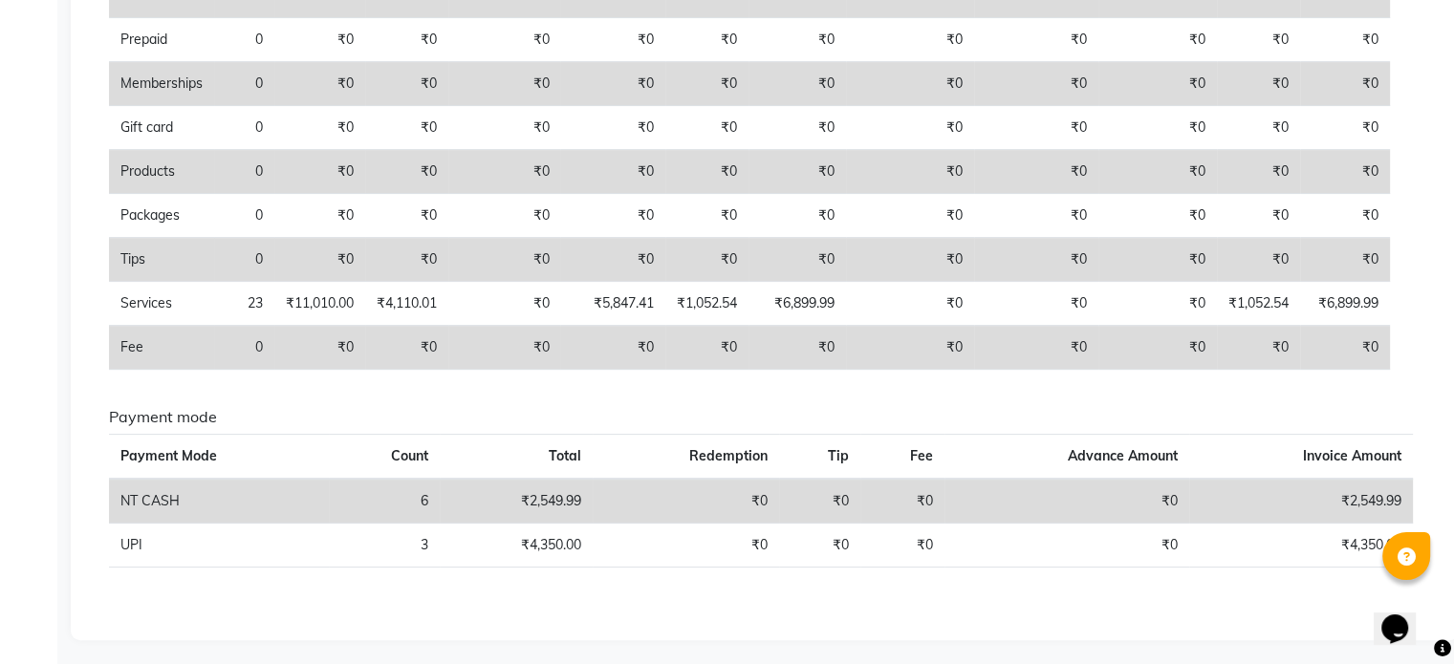
scroll to position [428, 0]
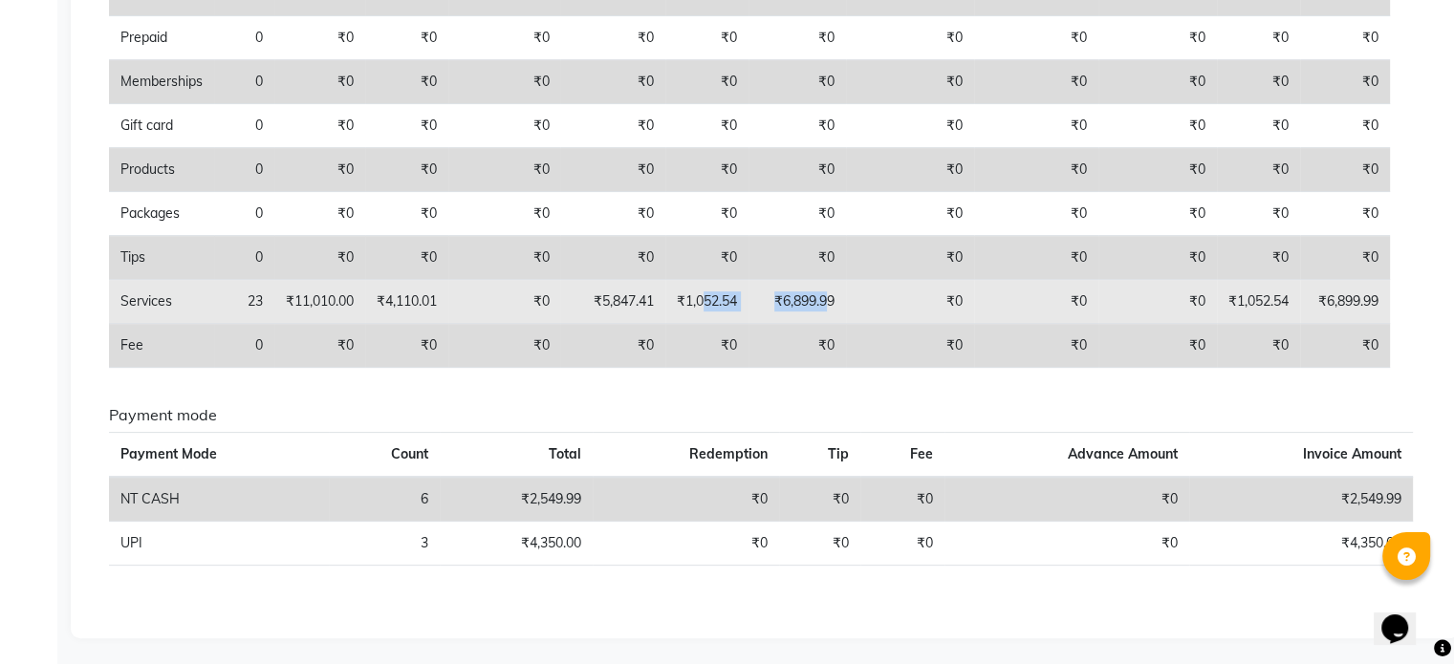
drag, startPoint x: 836, startPoint y: 298, endPoint x: 709, endPoint y: 303, distance: 127.2
click at [709, 303] on tr "Services 23 ₹11,010.00 ₹4,110.01 ₹0 ₹5,847.41 ₹1,052.54 ₹6,899.99 ₹0 ₹0 ₹0 ₹1,0…" at bounding box center [760, 302] width 1303 height 44
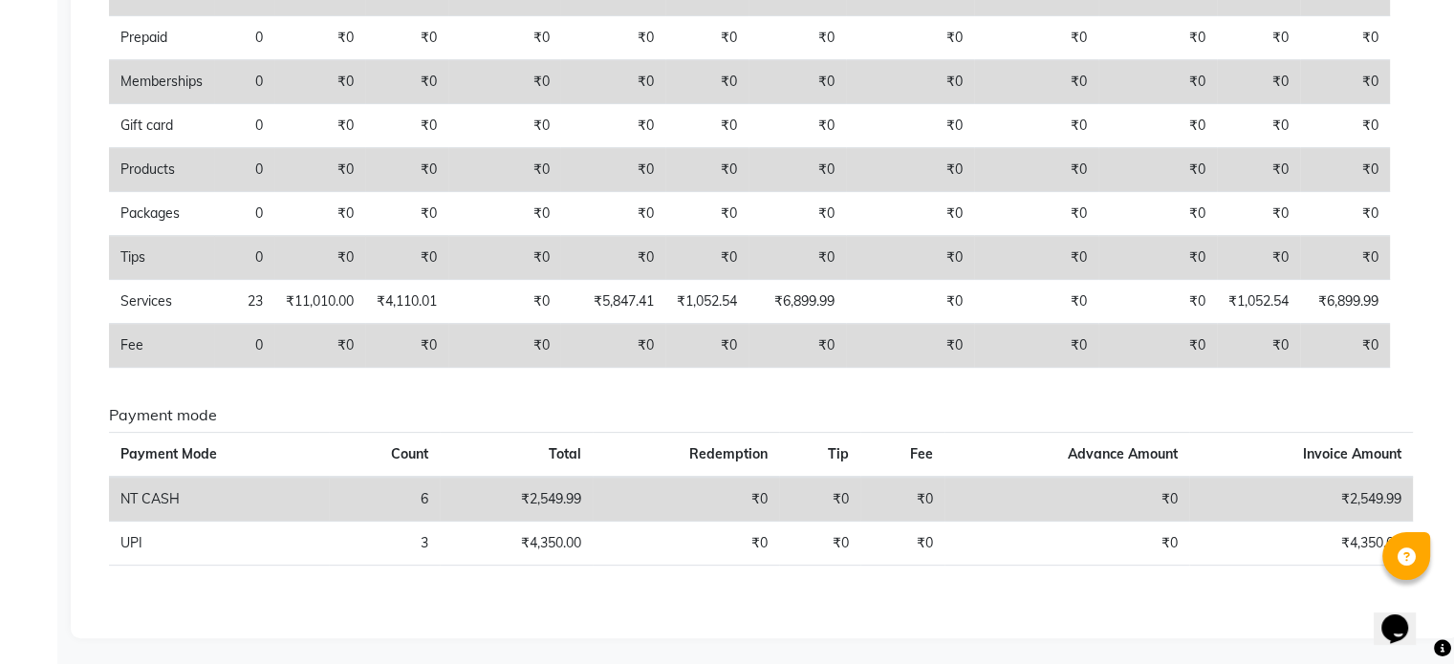
click at [925, 419] on h6 "Payment mode" at bounding box center [760, 415] width 1303 height 18
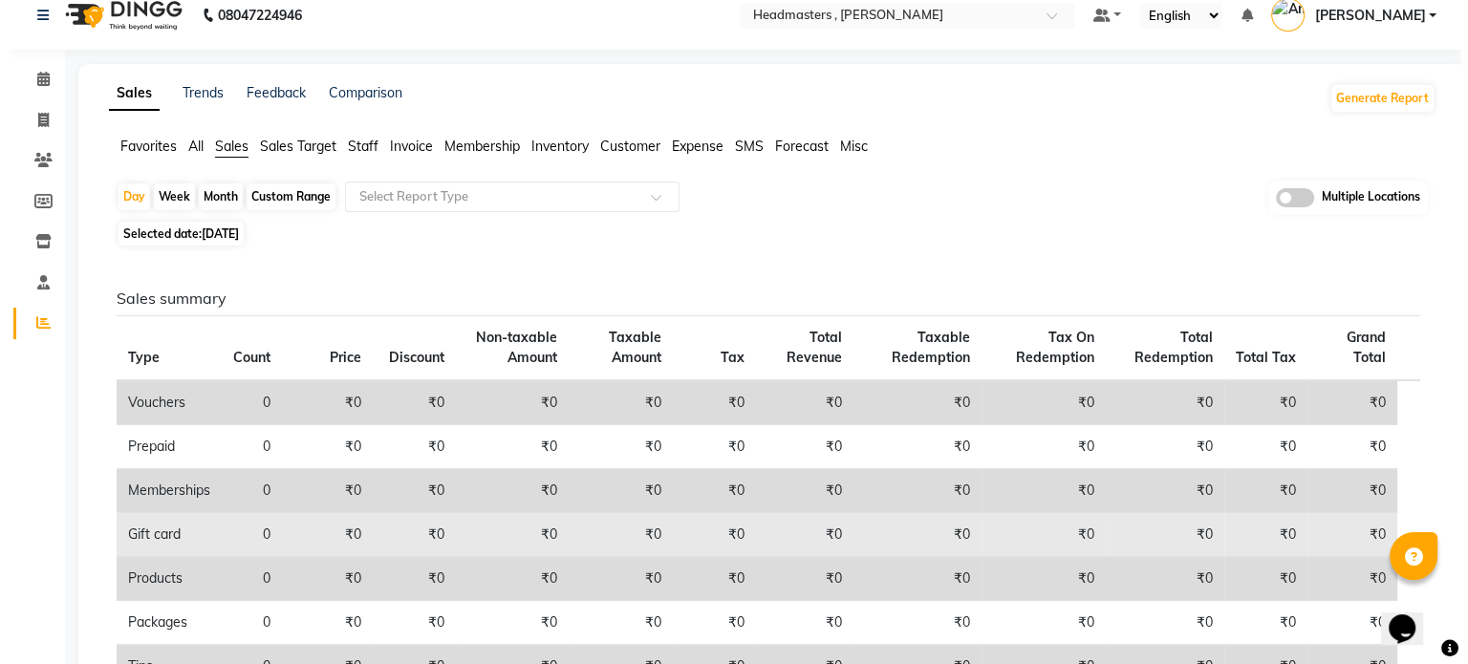
scroll to position [0, 0]
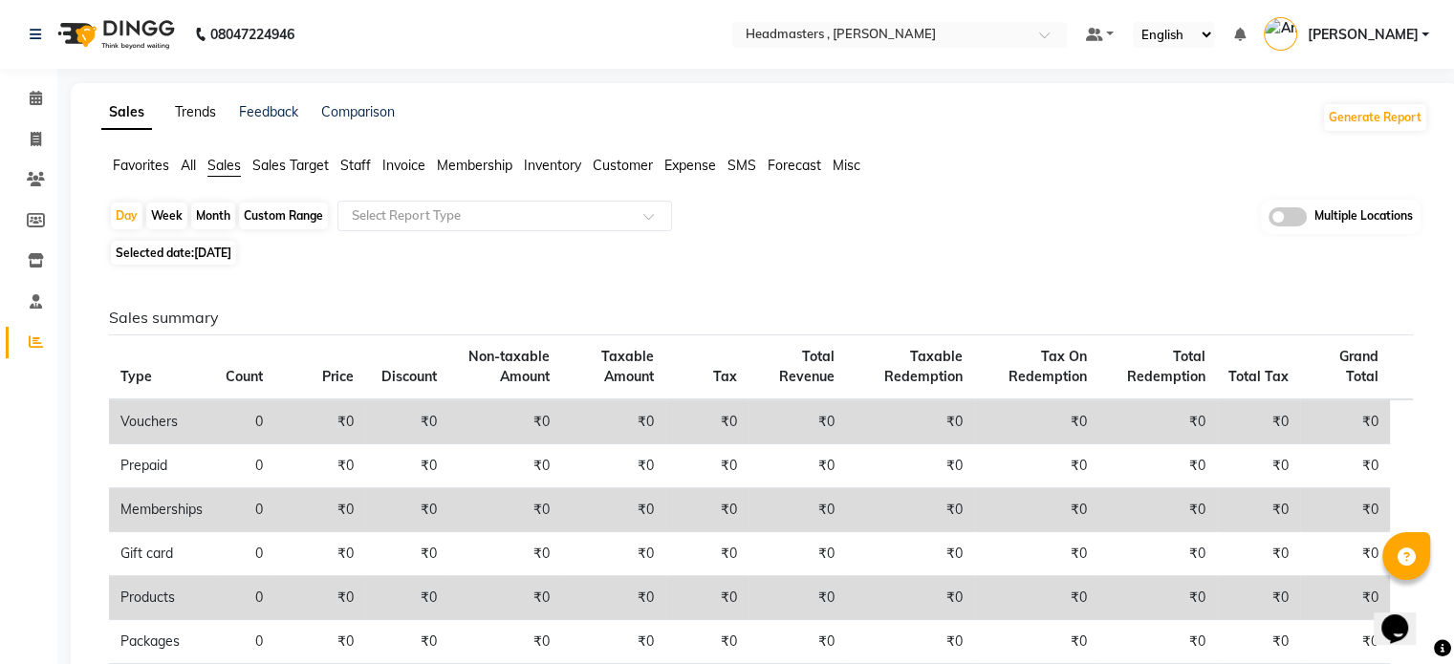
click at [196, 112] on link "Trends" at bounding box center [195, 111] width 41 height 17
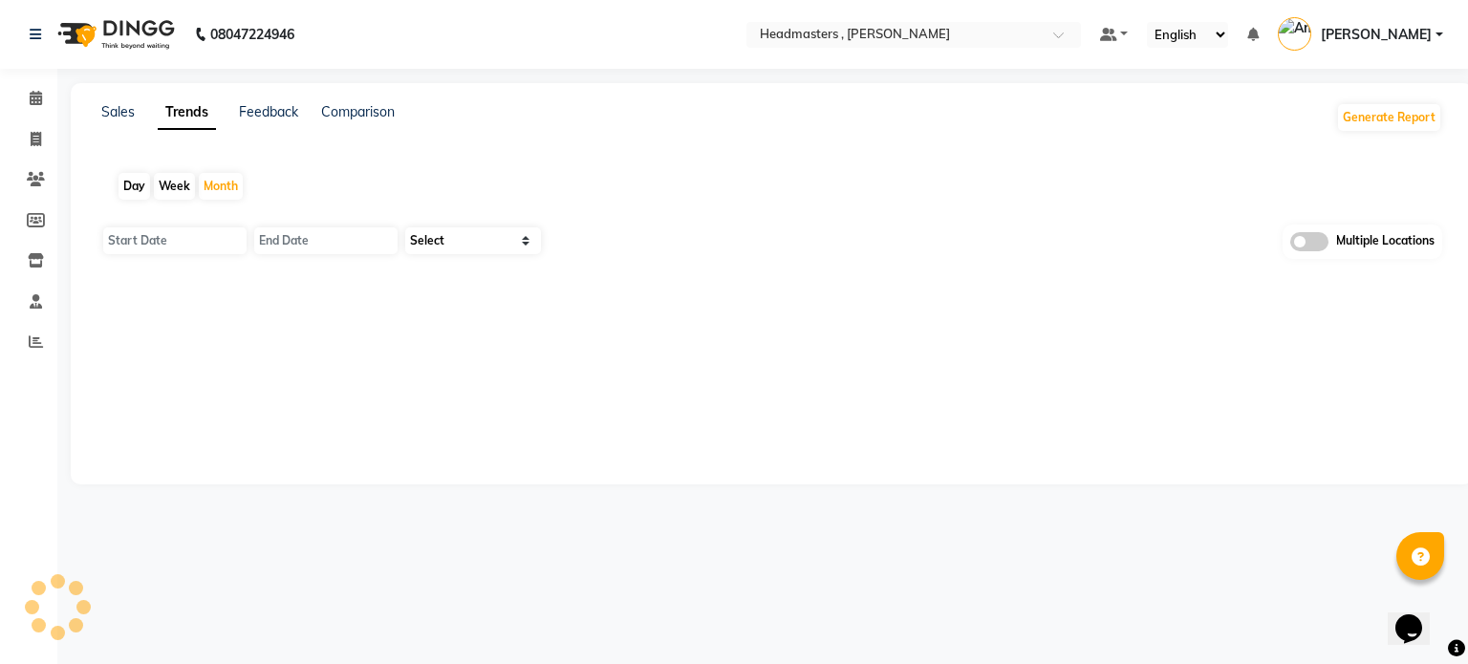
click at [129, 187] on div "Day" at bounding box center [134, 186] width 32 height 27
type input "[DATE]"
select select "by_client"
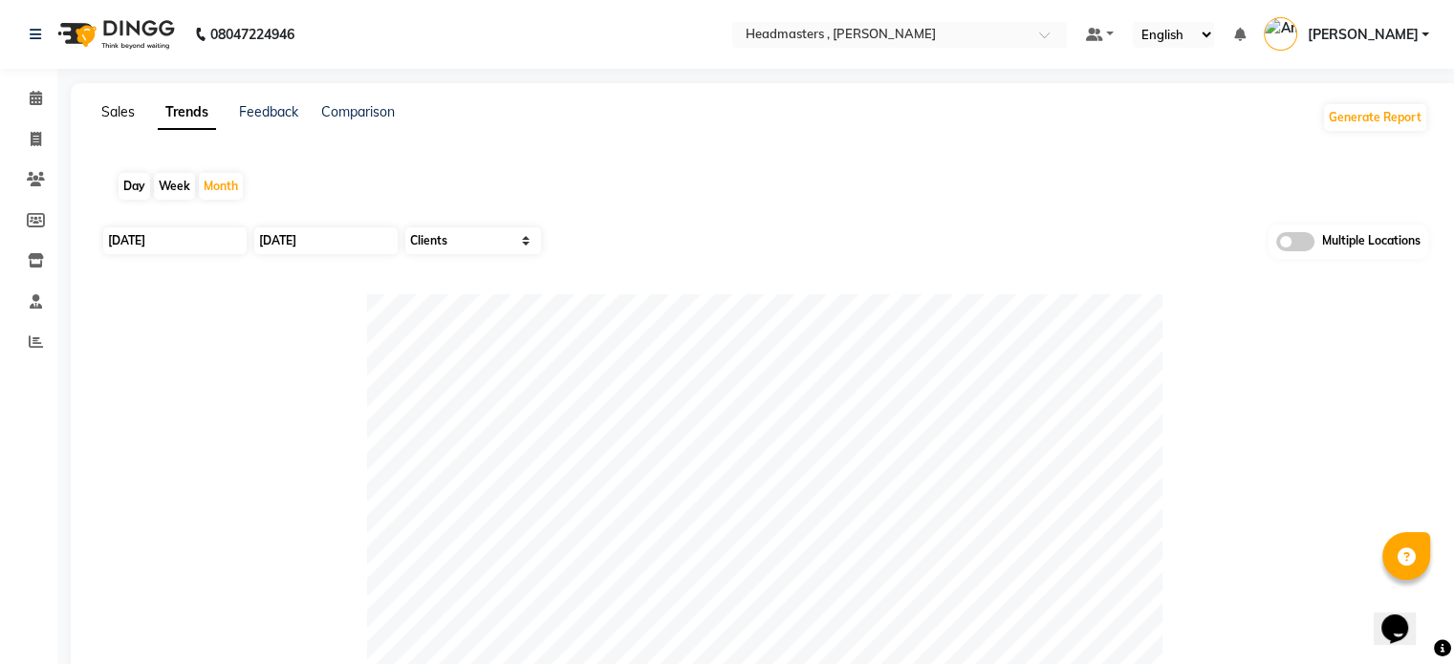
click at [122, 107] on link "Sales" at bounding box center [117, 111] width 33 height 17
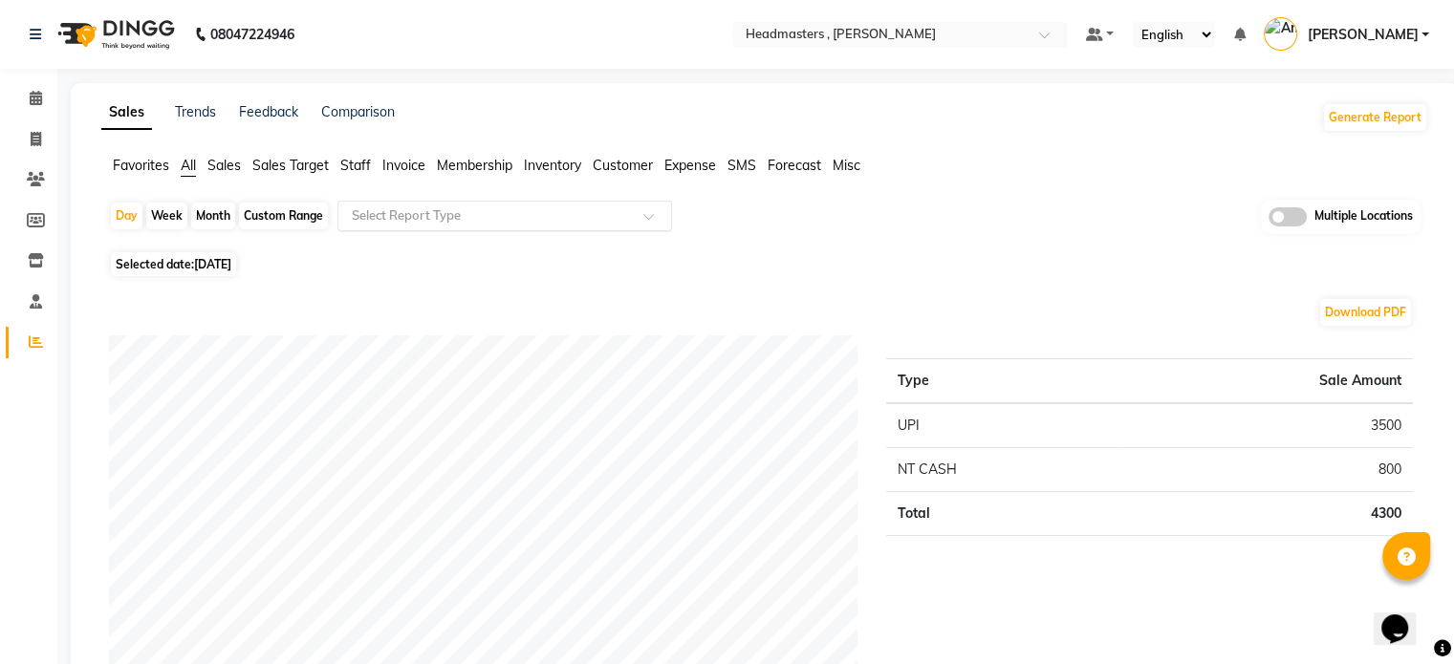
click at [413, 212] on input "text" at bounding box center [485, 215] width 275 height 19
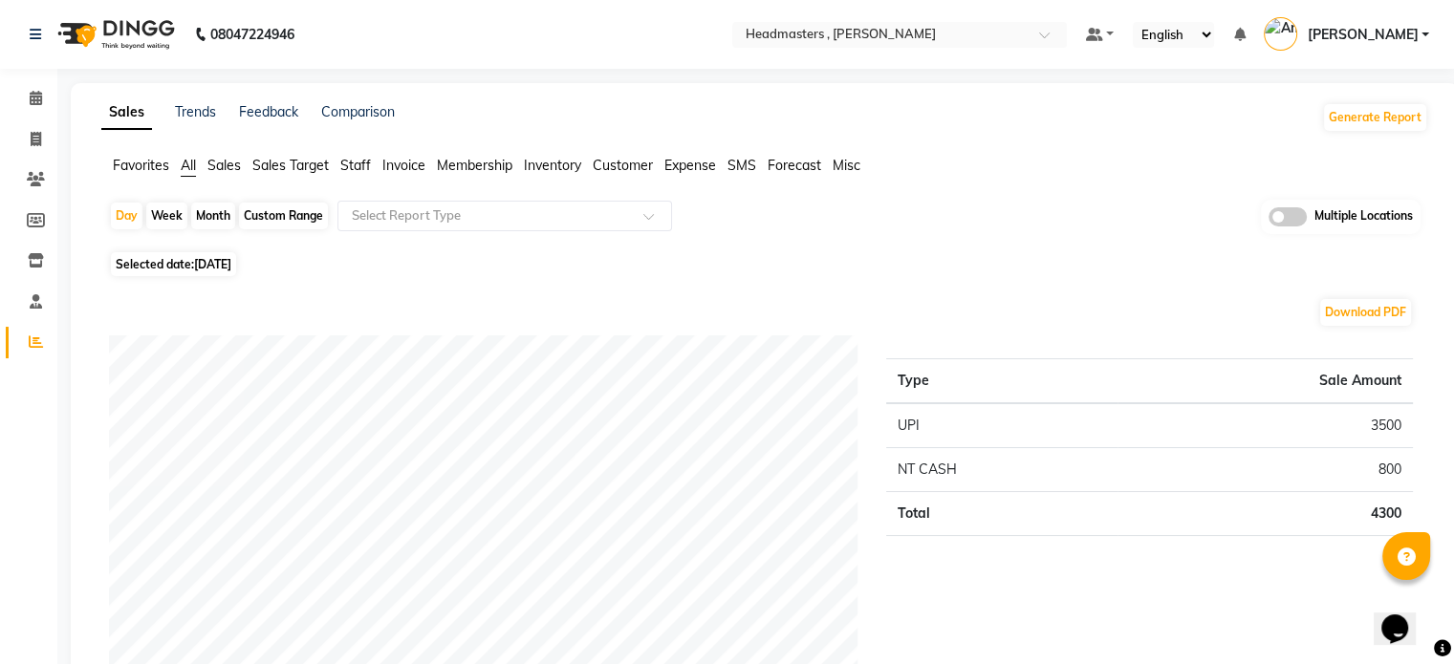
click at [149, 165] on span "Favorites" at bounding box center [141, 165] width 56 height 17
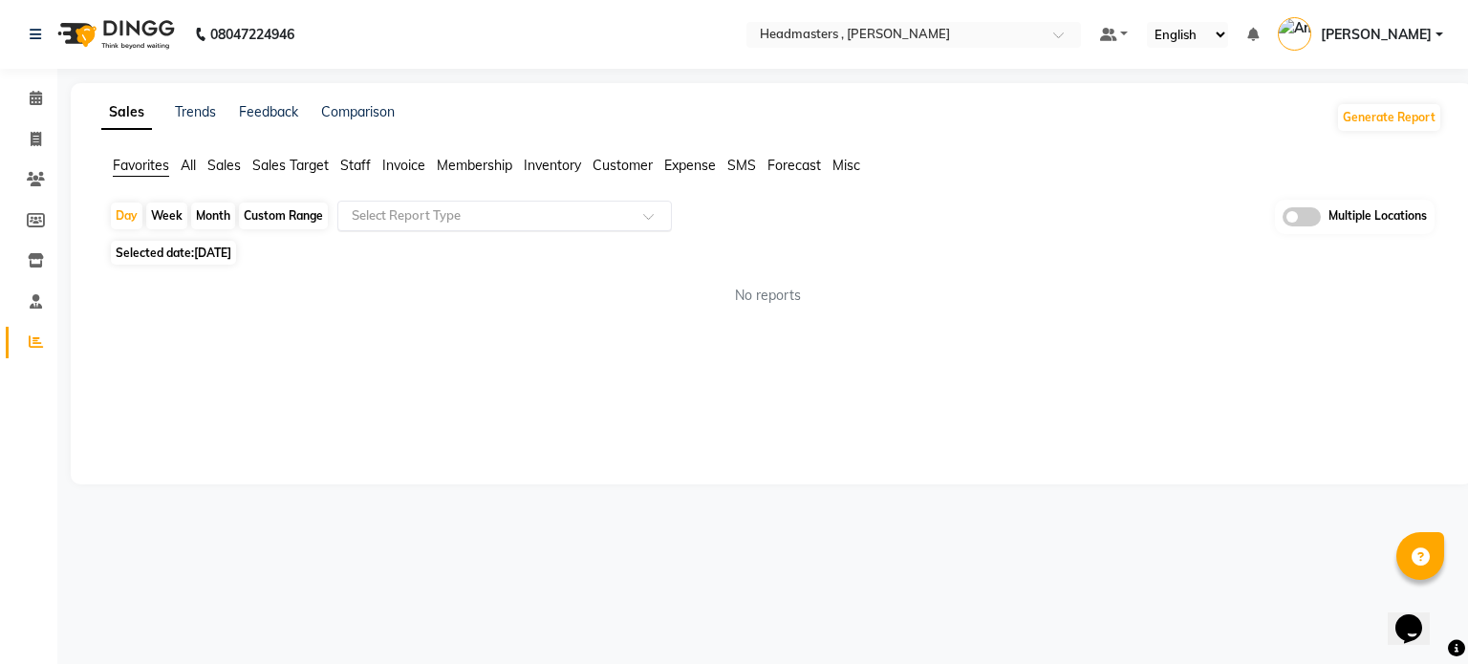
click at [539, 201] on div "Select Report Type" at bounding box center [504, 216] width 334 height 31
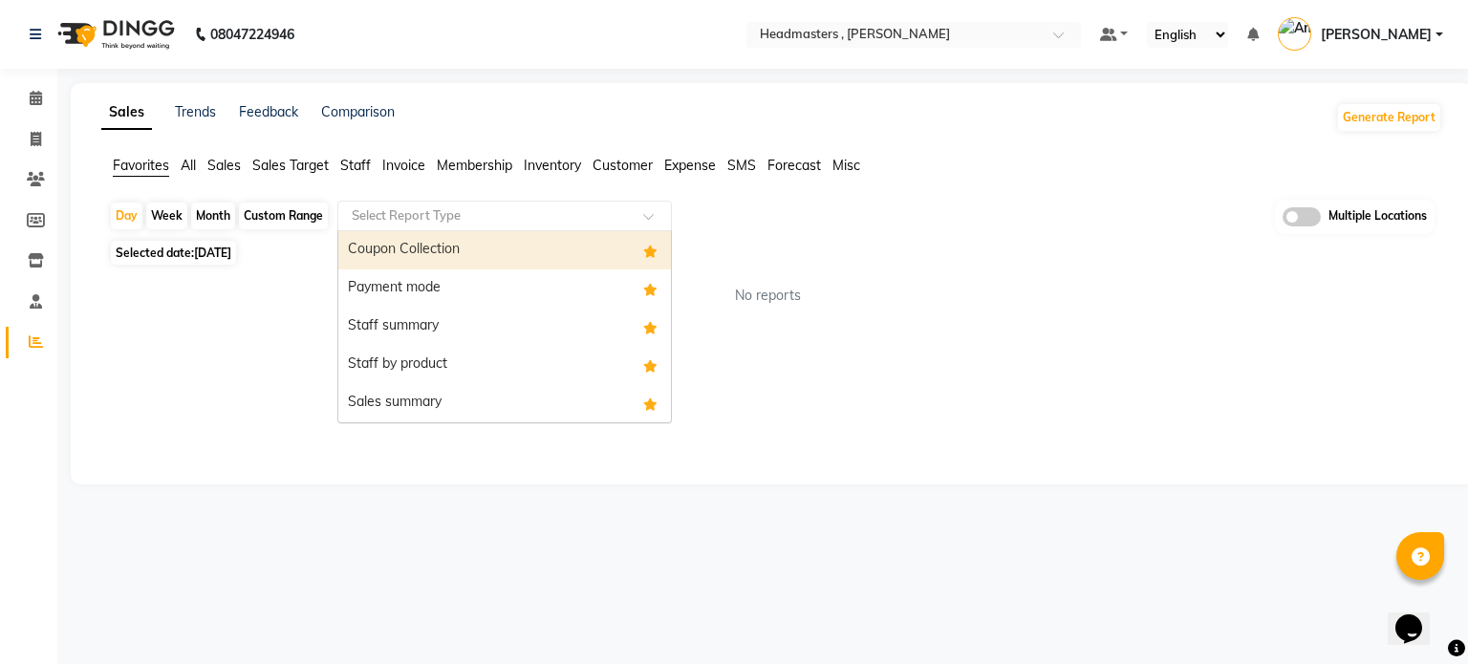
click at [456, 258] on div "Coupon Collection" at bounding box center [504, 250] width 333 height 38
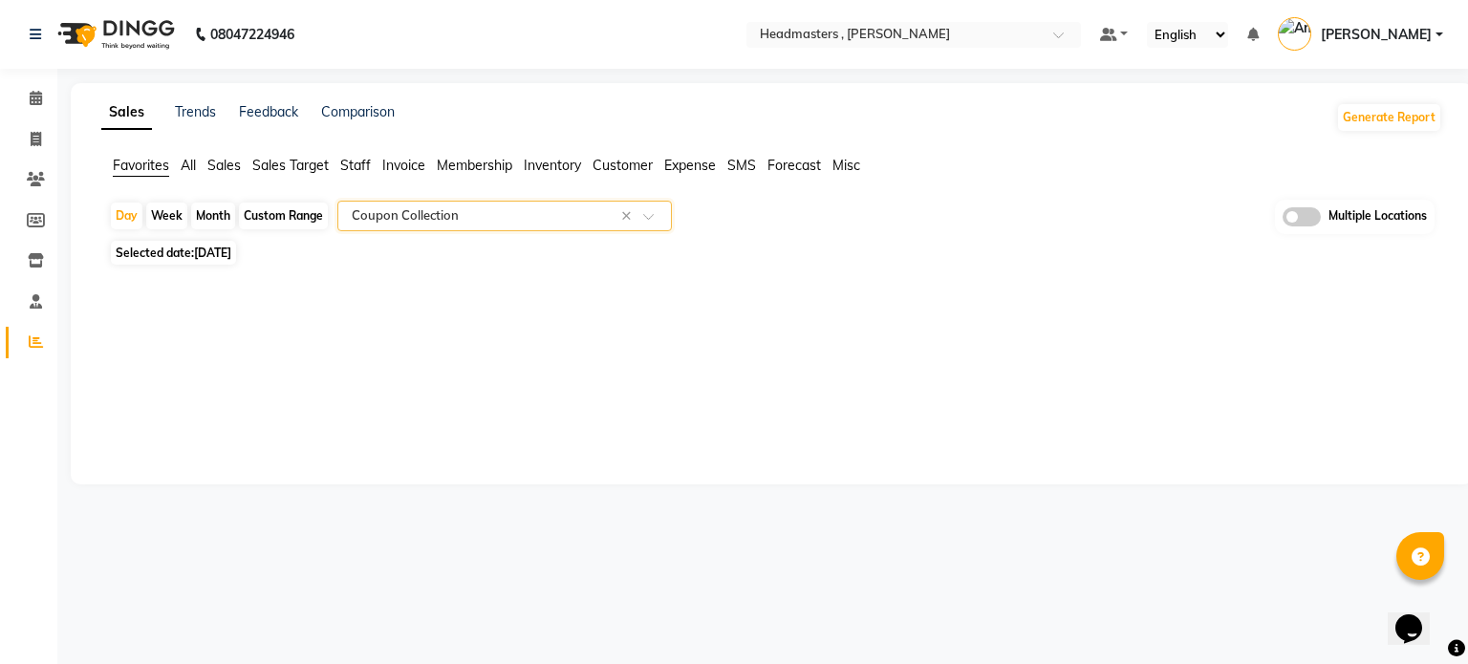
click at [176, 248] on span "Selected date: [DATE]" at bounding box center [173, 253] width 125 height 24
select select "9"
select select "2025"
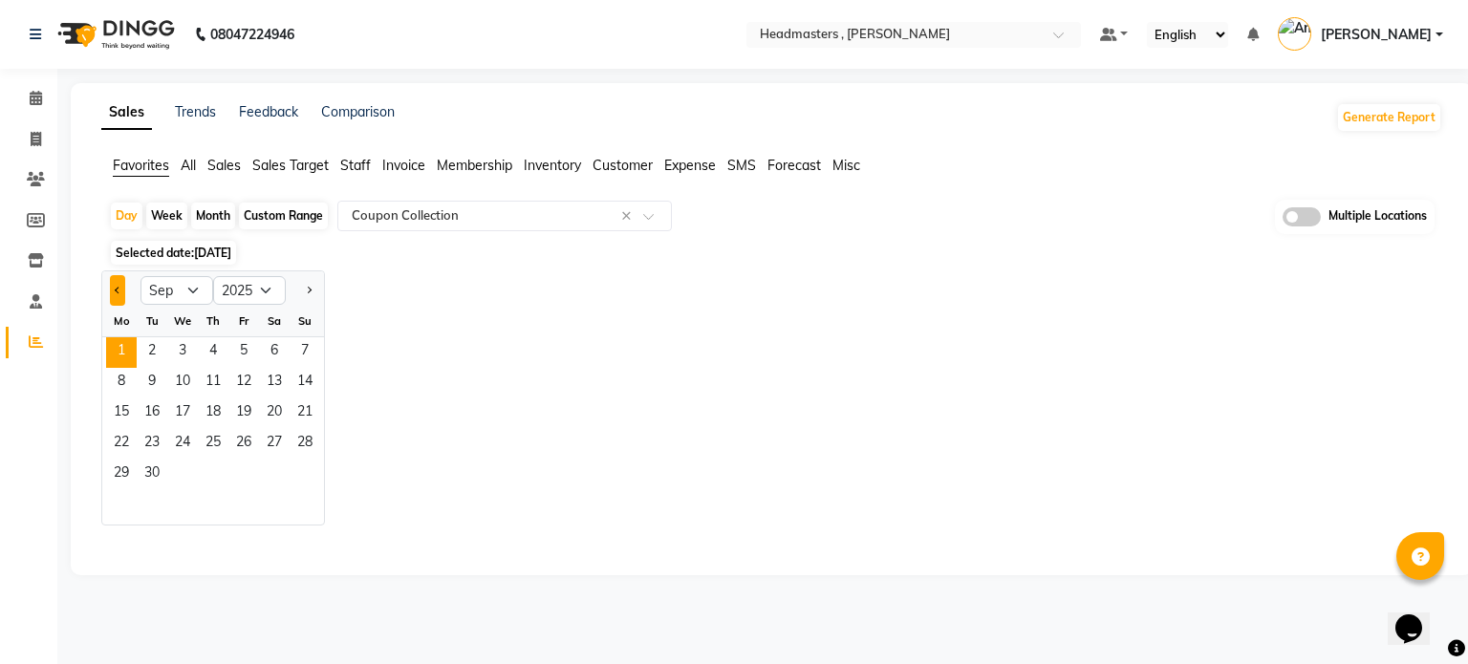
click at [123, 283] on button "Previous month" at bounding box center [117, 290] width 15 height 31
select select "8"
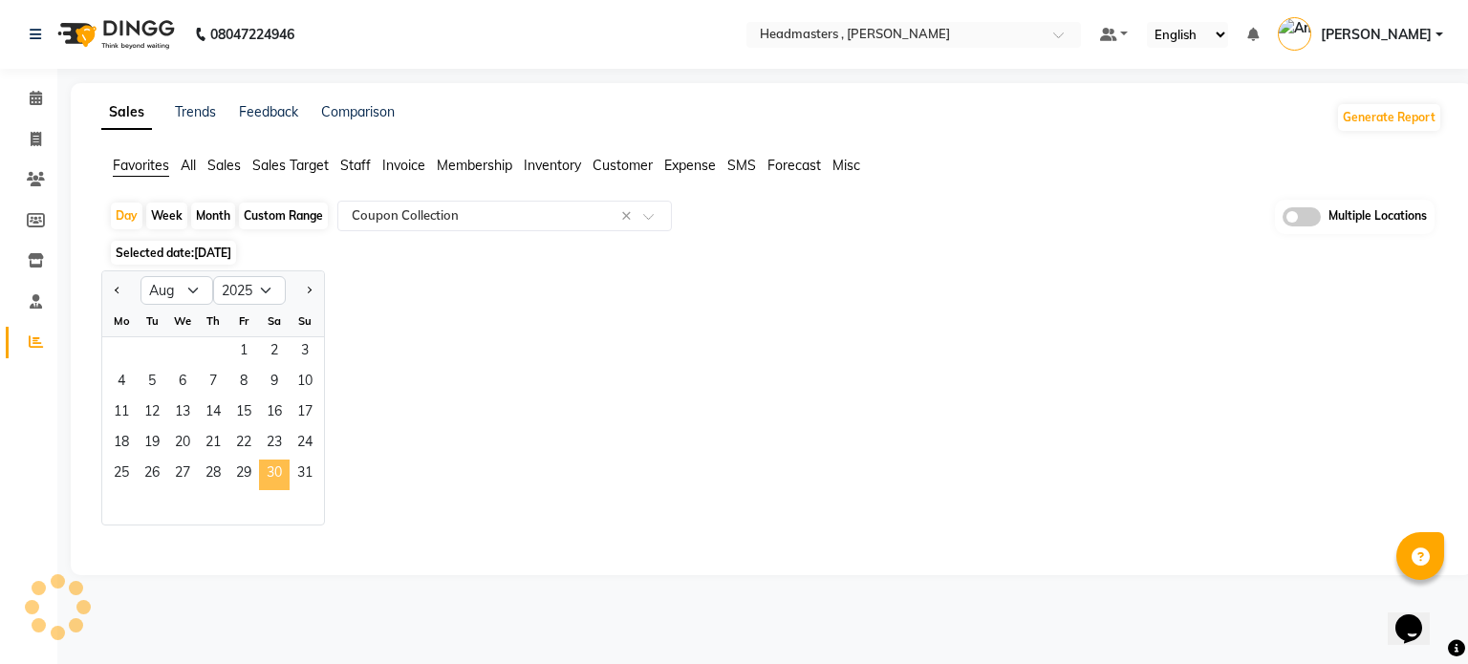
click at [272, 469] on span "30" at bounding box center [274, 475] width 31 height 31
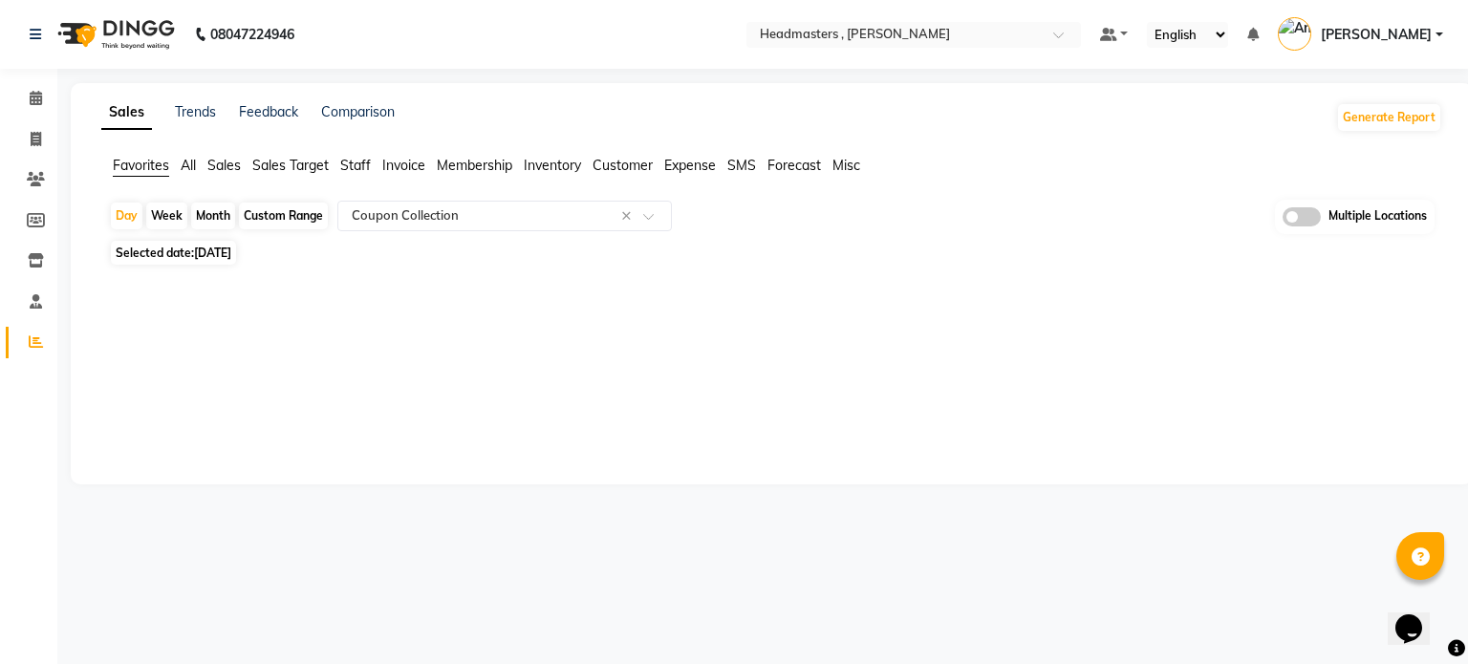
click at [1011, 205] on div "Day Week Month Custom Range Select Report Type × Coupon Collection × Multiple L…" at bounding box center [771, 217] width 1325 height 35
click at [1033, 27] on input "text" at bounding box center [894, 36] width 277 height 19
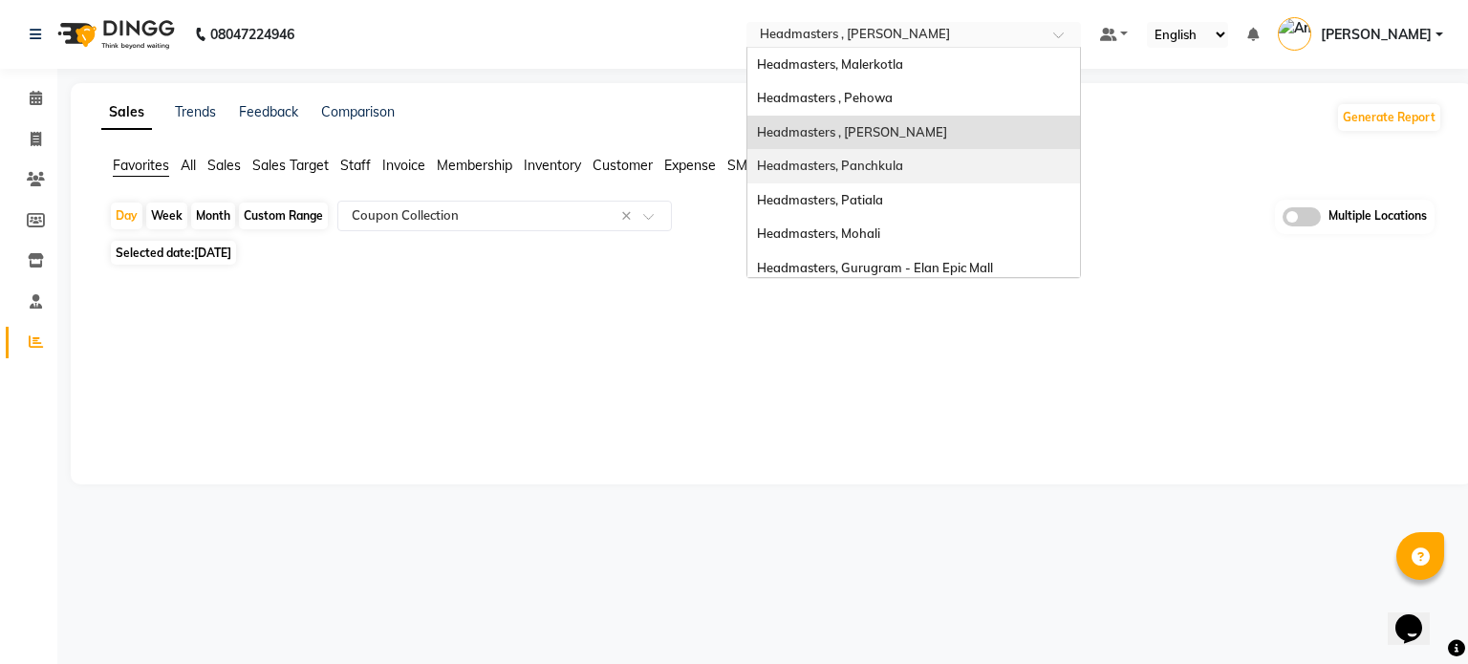
click at [903, 168] on span "Headmasters, Panchkula" at bounding box center [830, 165] width 146 height 15
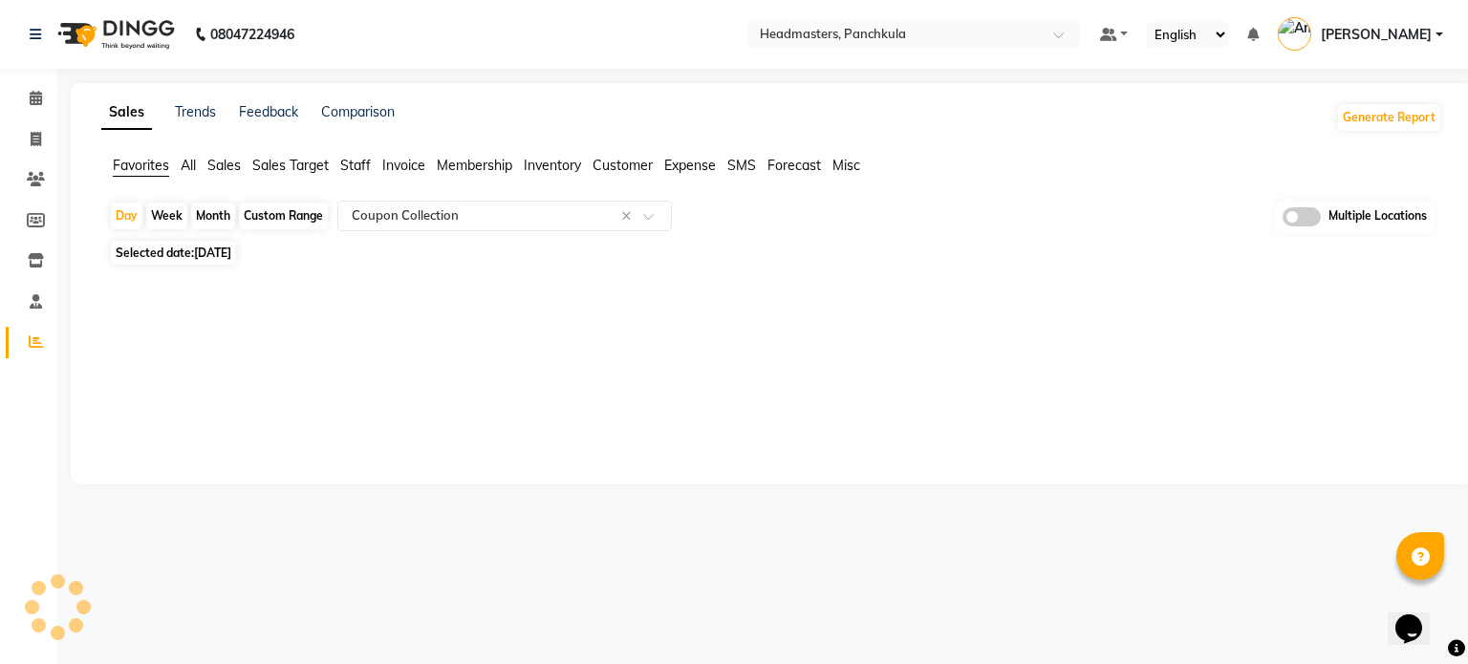
click at [781, 311] on div "Sales Trends Feedback Comparison Generate Report Favorites All Sales Sales Targ…" at bounding box center [772, 283] width 1402 height 401
